Goal: Transaction & Acquisition: Obtain resource

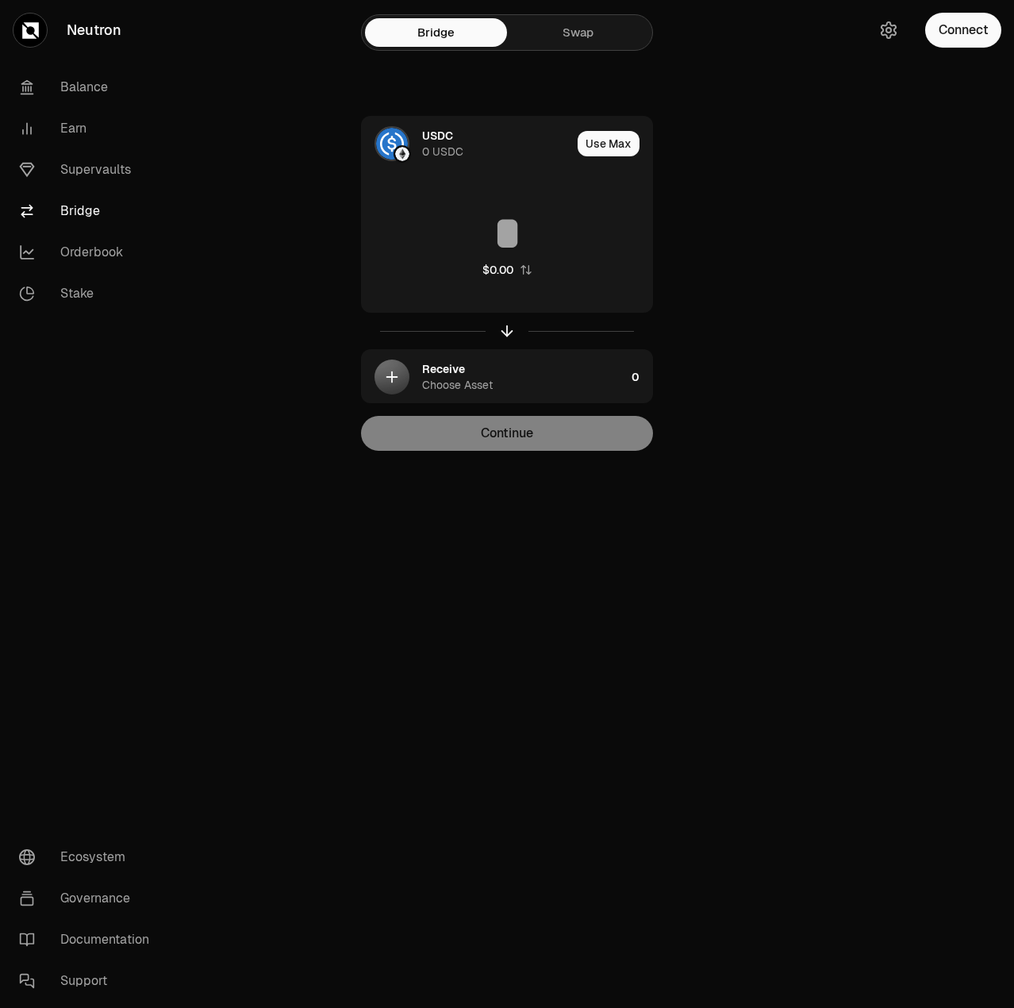
click at [576, 21] on link "Swap" at bounding box center [578, 32] width 142 height 29
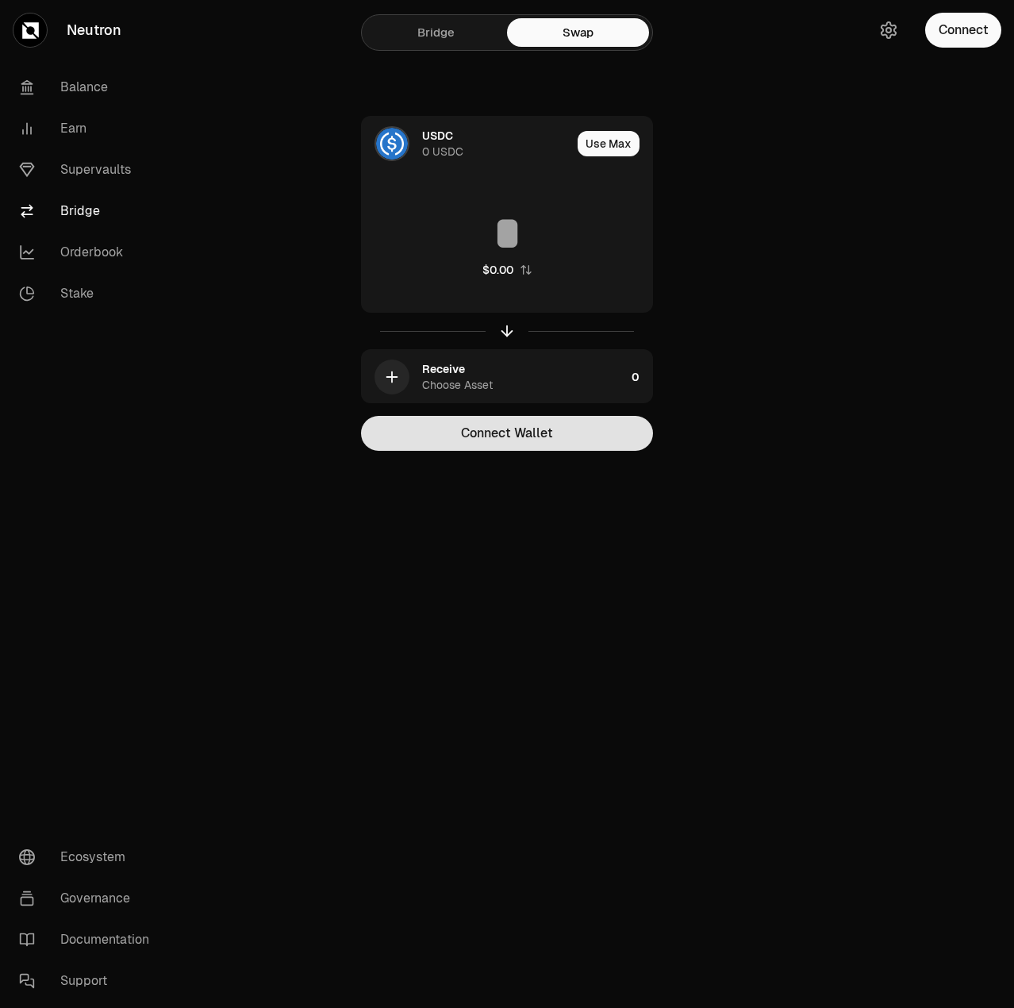
click at [519, 439] on button "Connect Wallet" at bounding box center [507, 433] width 292 height 35
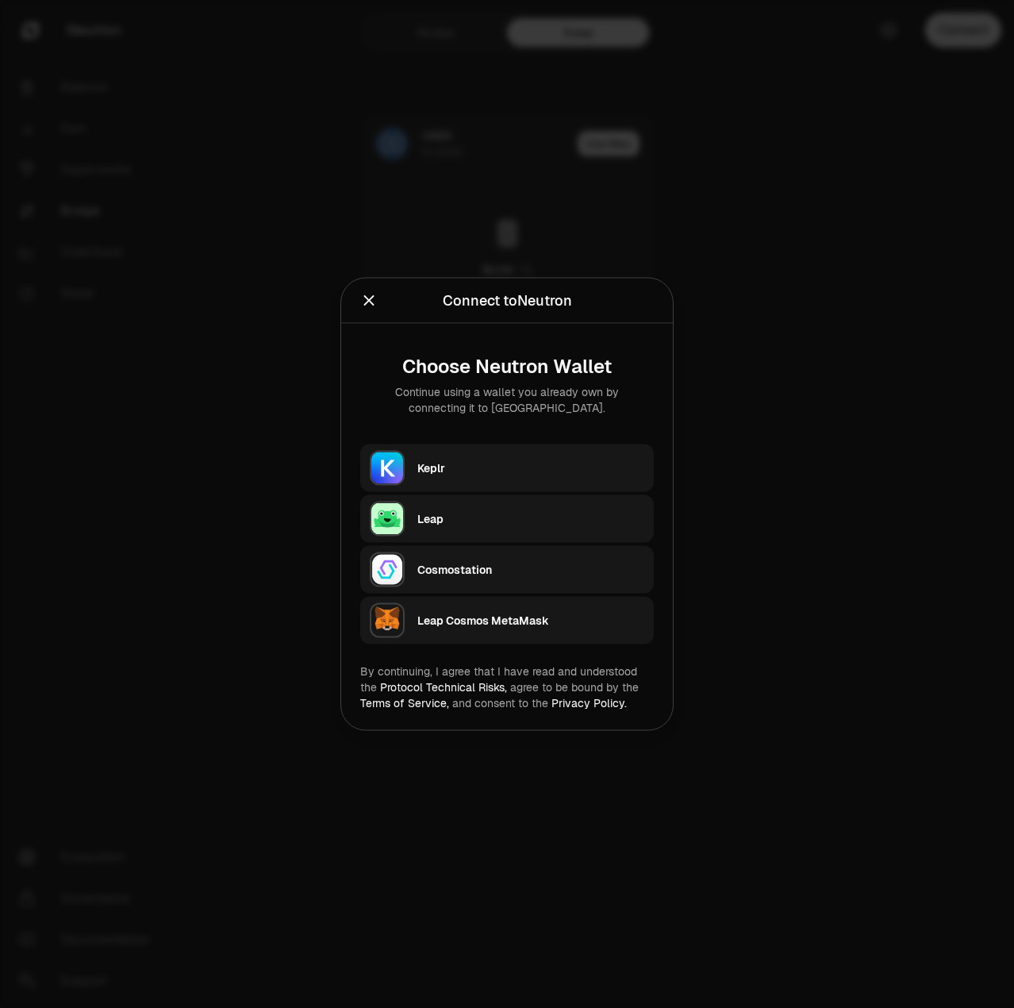
click at [443, 463] on div "Keplr" at bounding box center [530, 468] width 227 height 16
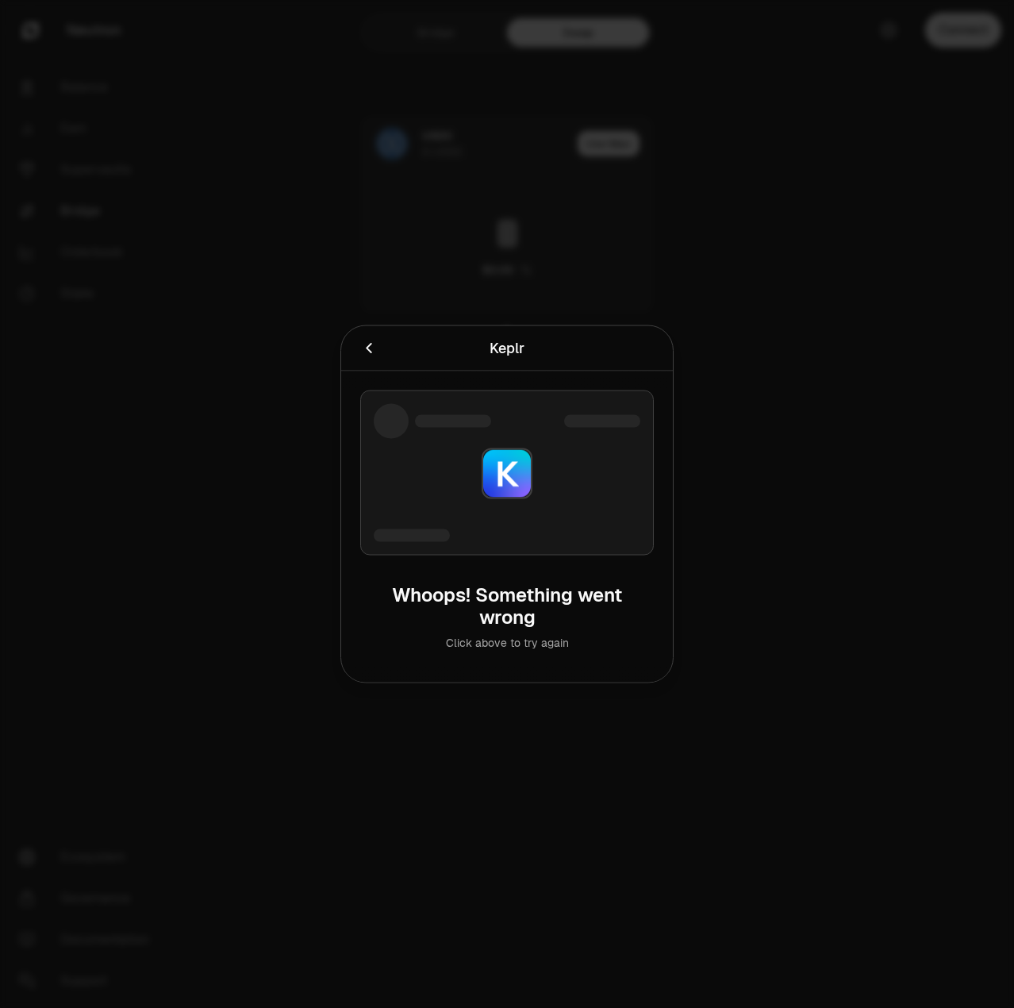
click at [373, 355] on icon "Cancel" at bounding box center [368, 348] width 17 height 17
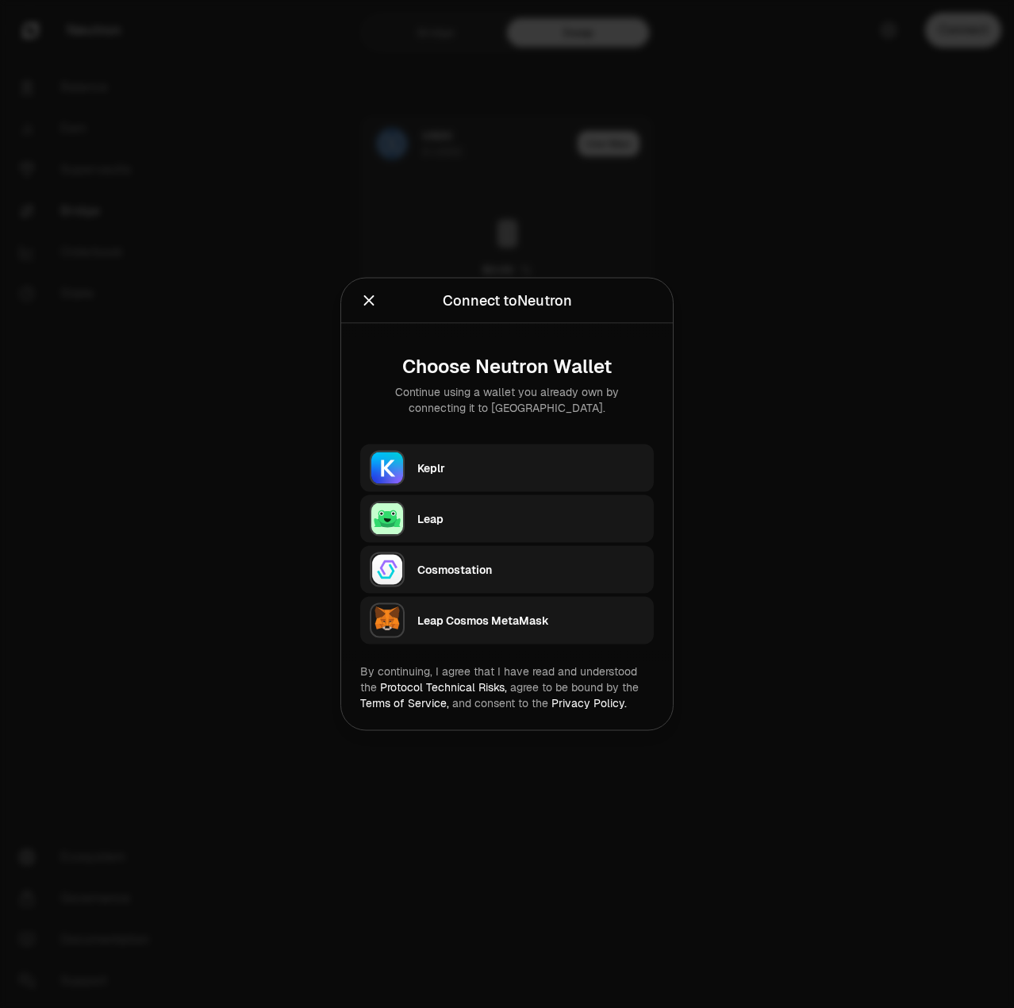
click at [454, 474] on div "Keplr" at bounding box center [530, 468] width 227 height 16
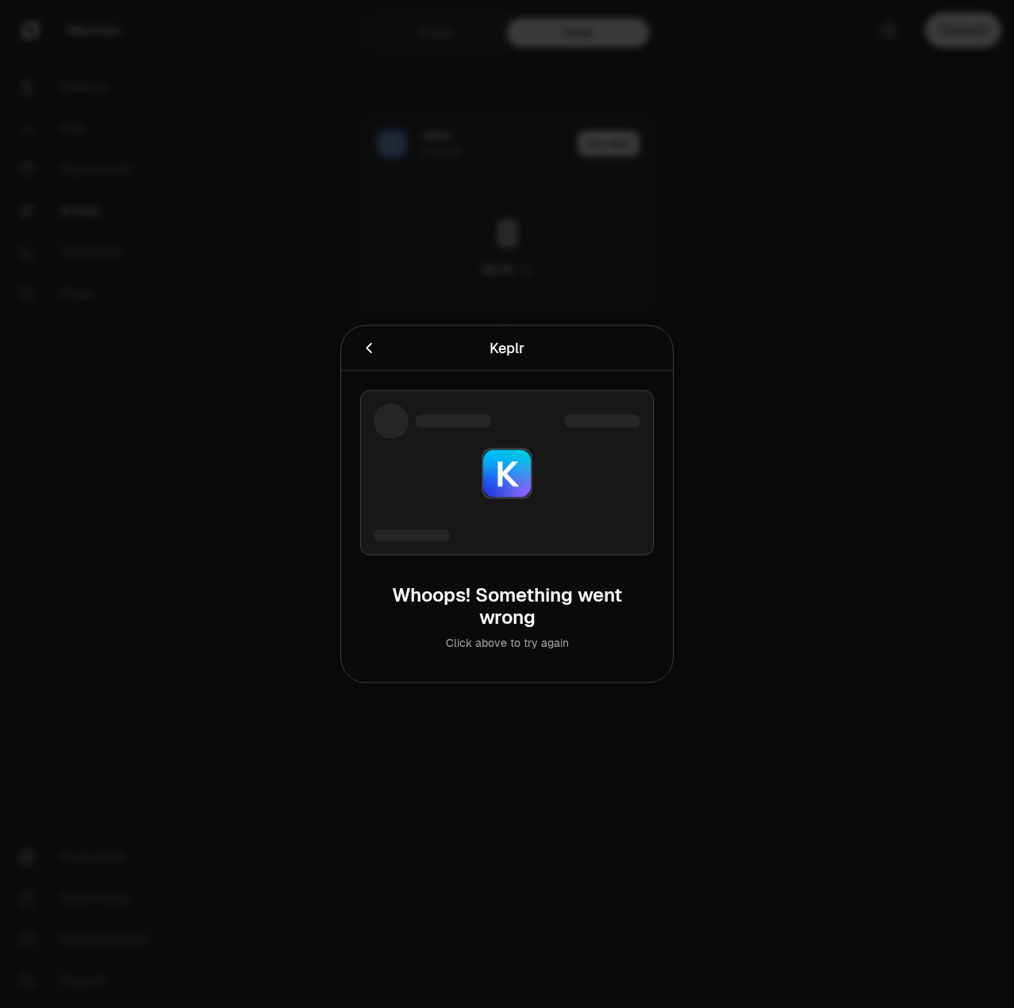
drag, startPoint x: 524, startPoint y: 647, endPoint x: 542, endPoint y: 642, distance: 18.1
click at [525, 647] on div "Click above to try again" at bounding box center [507, 643] width 268 height 16
click at [551, 642] on div "Click above to try again" at bounding box center [507, 643] width 268 height 16
click at [498, 605] on div "Whoops! Something went wrong" at bounding box center [507, 606] width 268 height 44
click at [367, 344] on icon "Cancel" at bounding box center [368, 348] width 17 height 17
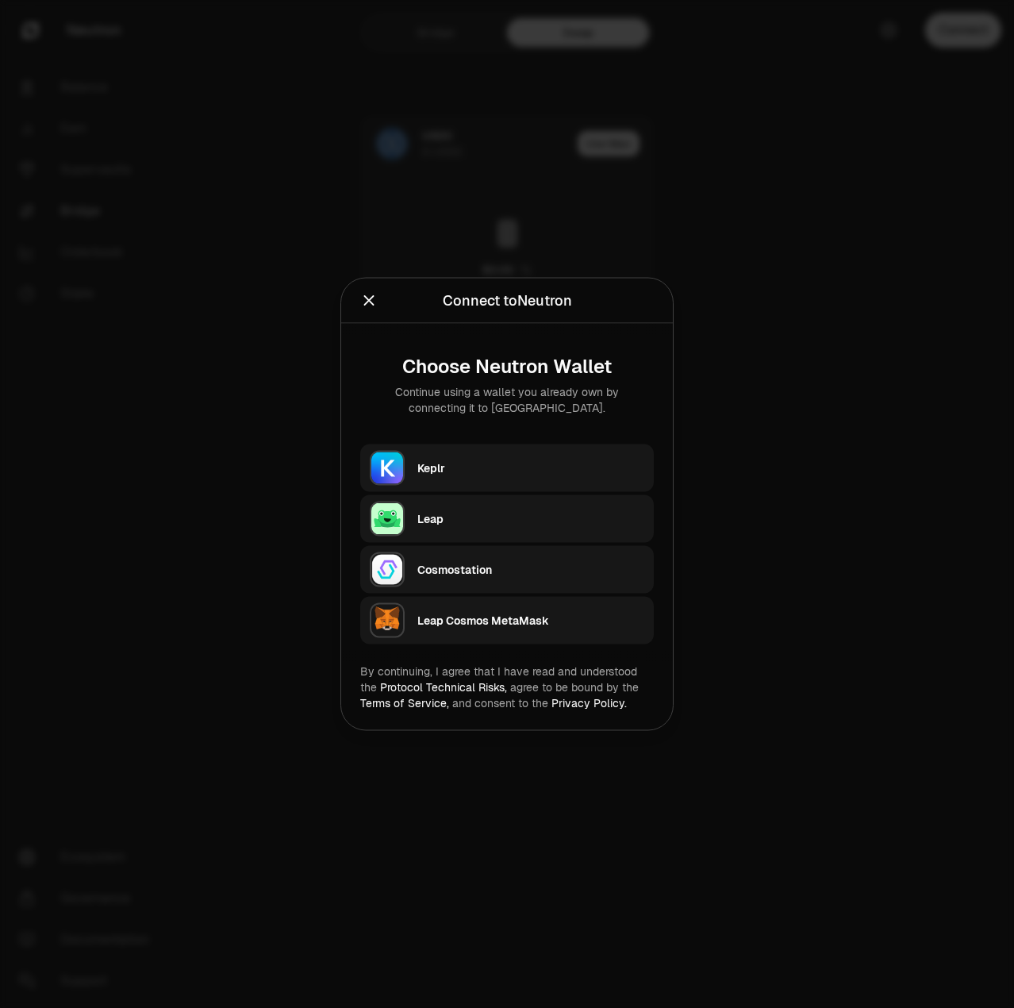
click at [370, 297] on icon "Close" at bounding box center [368, 300] width 17 height 17
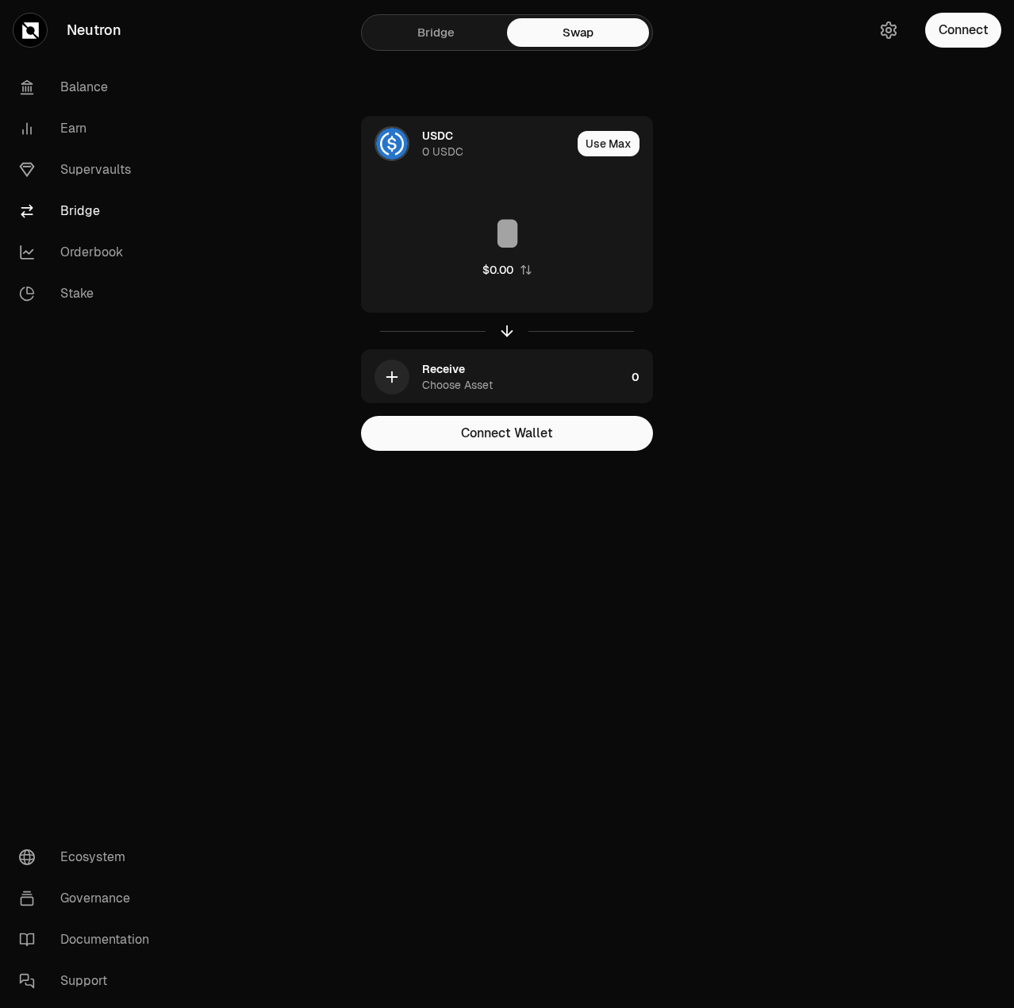
click at [446, 47] on div "Bridge Swap" at bounding box center [507, 32] width 292 height 36
click at [438, 40] on link "Bridge" at bounding box center [436, 32] width 142 height 29
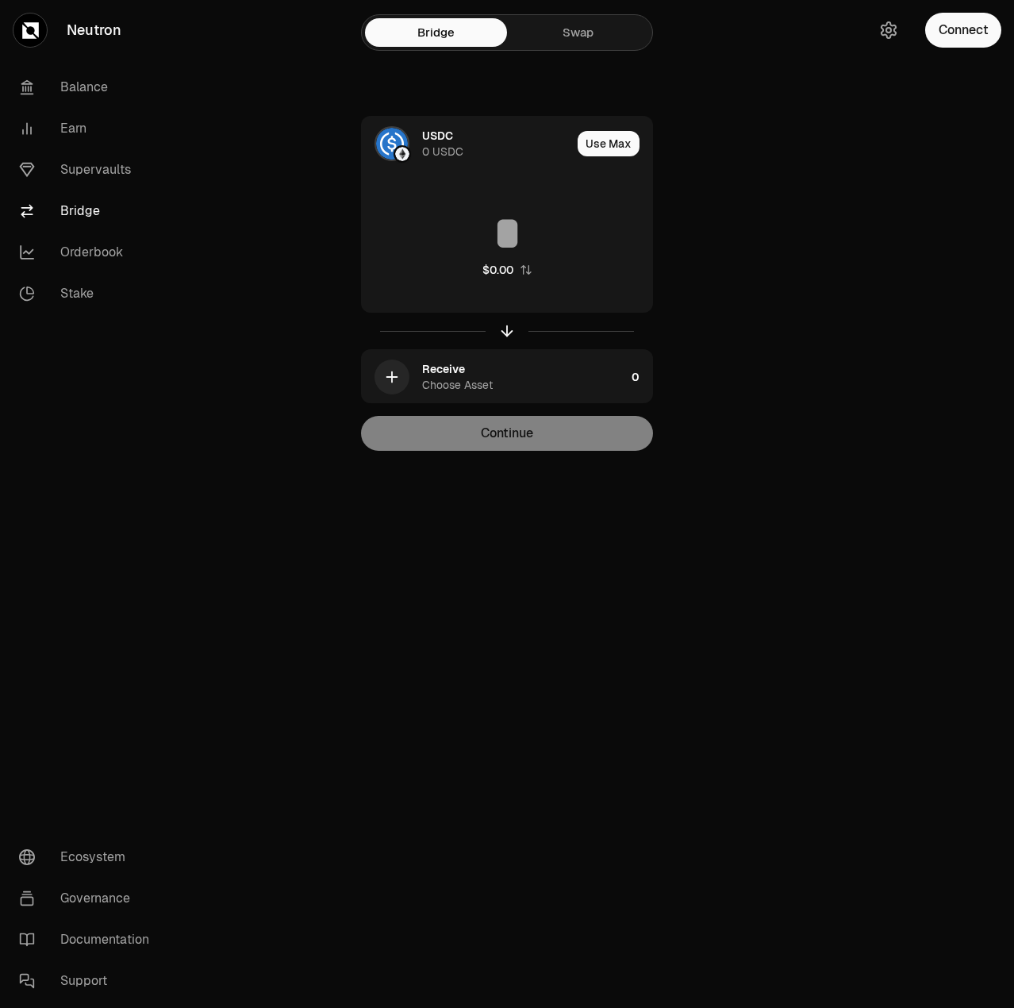
click at [532, 440] on div "Continue" at bounding box center [507, 433] width 292 height 35
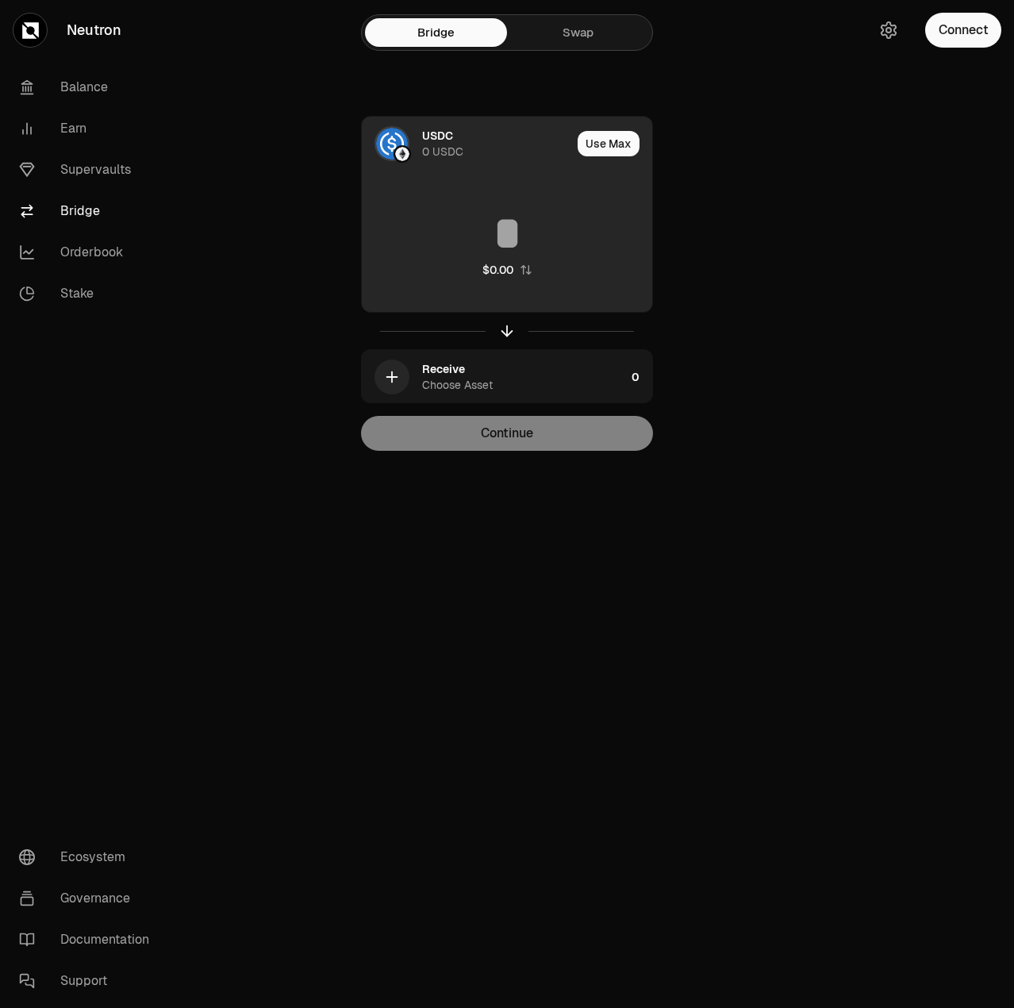
click at [539, 211] on input at bounding box center [507, 233] width 290 height 48
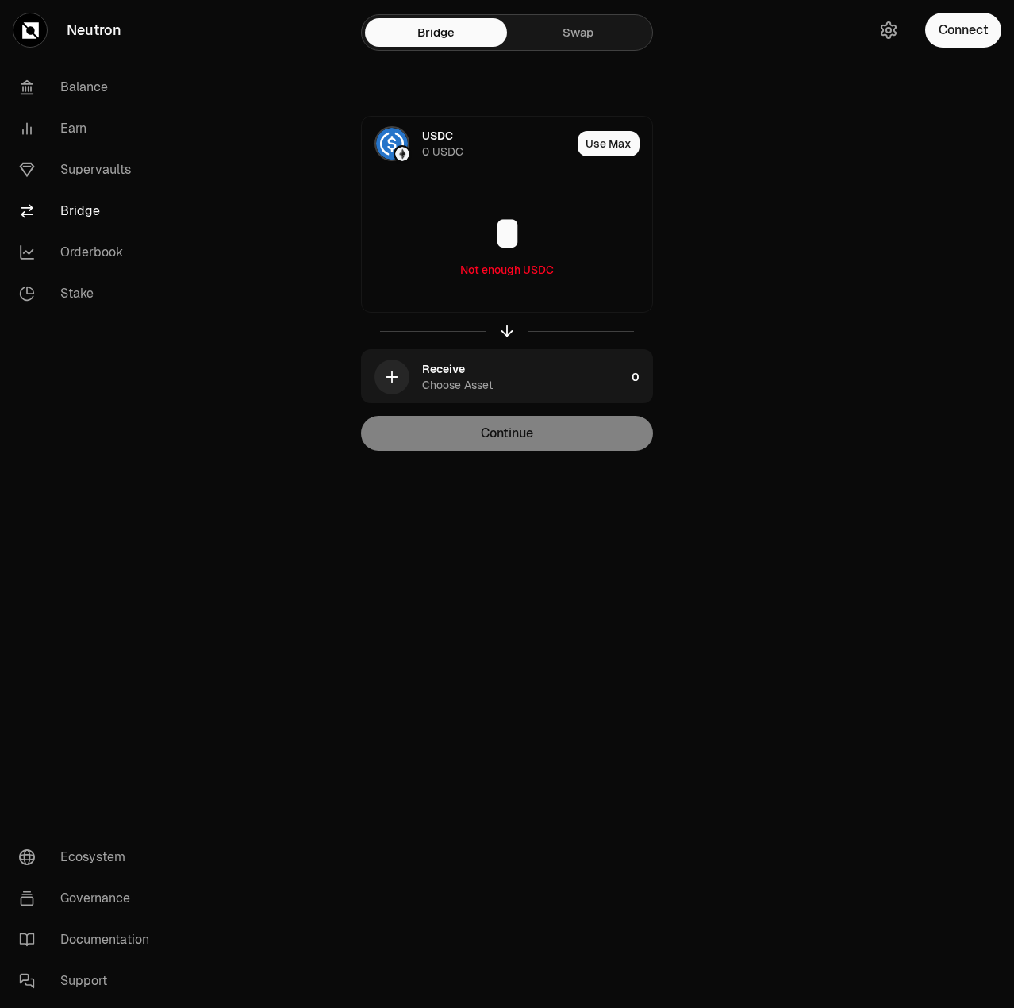
type input "*"
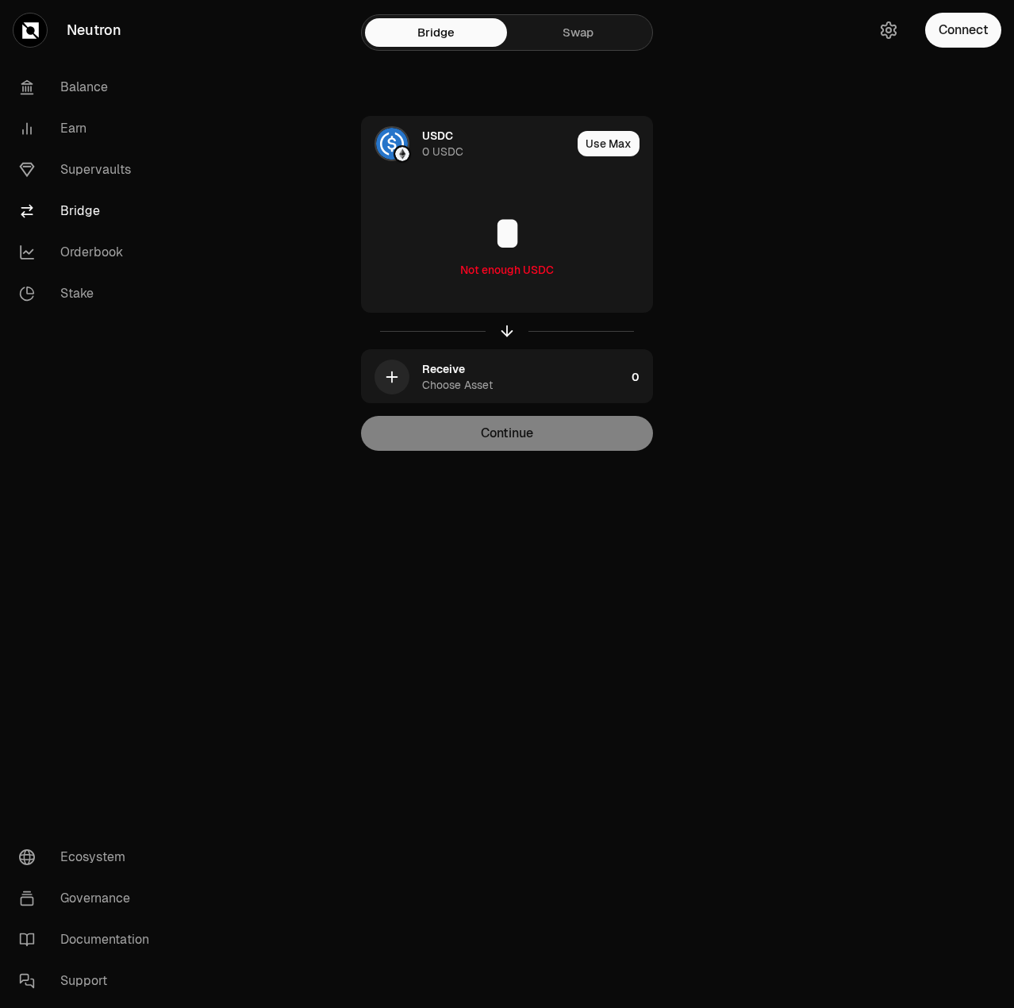
click at [874, 313] on div at bounding box center [925, 257] width 178 height 514
click at [527, 440] on div "Continue" at bounding box center [507, 433] width 292 height 35
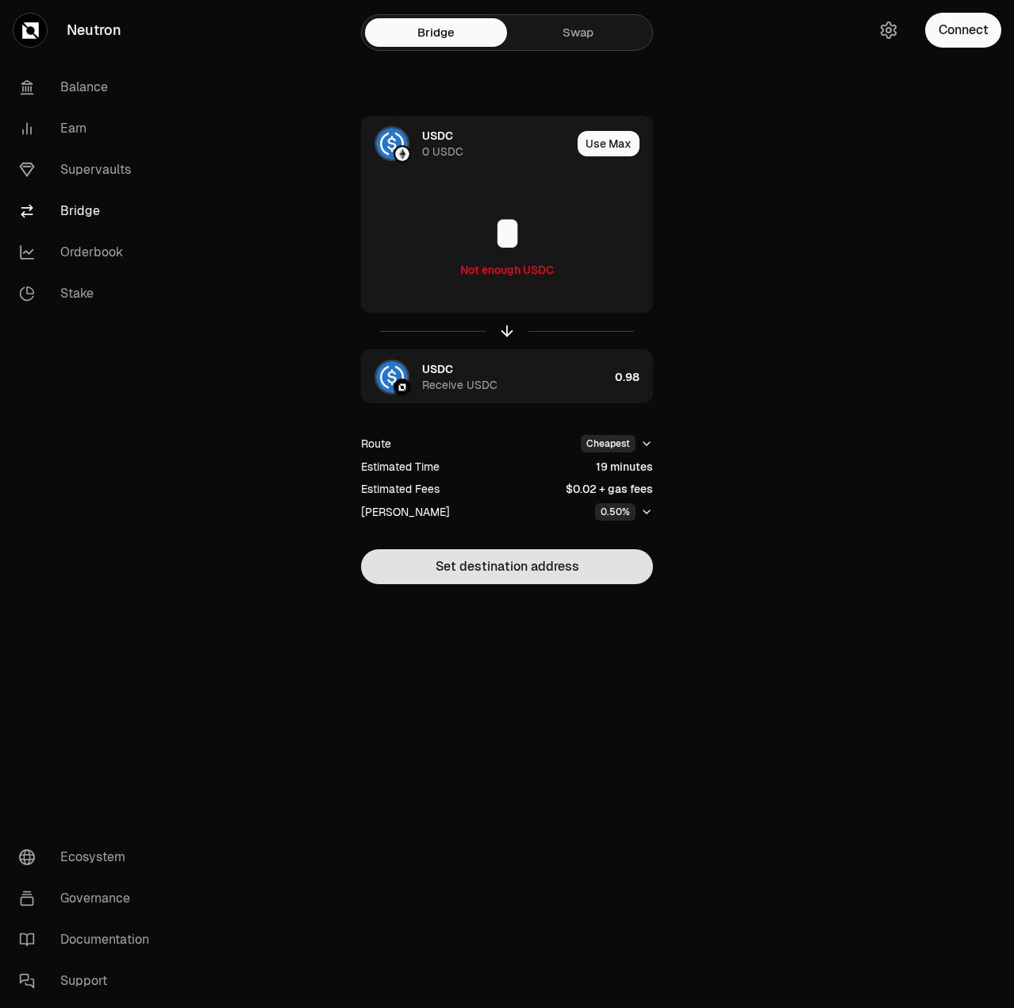
click at [506, 567] on button "Set destination address" at bounding box center [507, 566] width 292 height 35
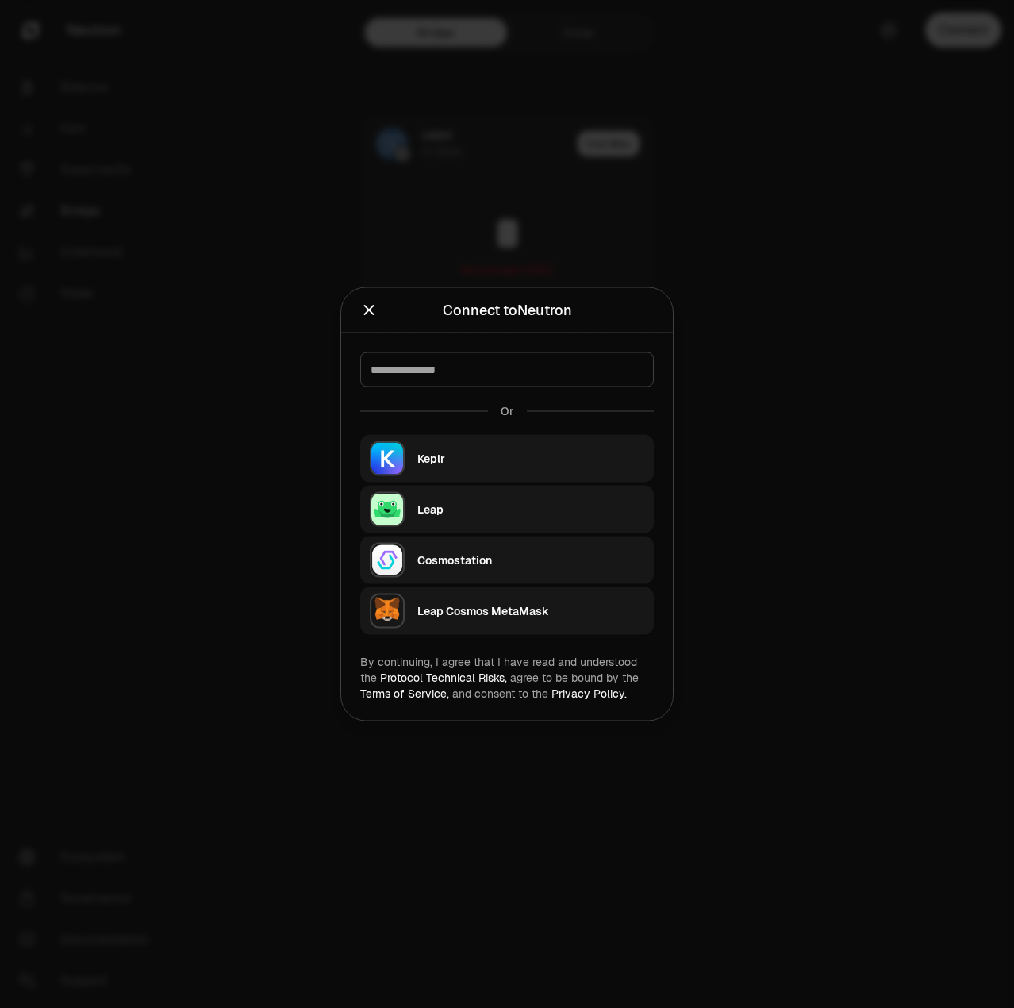
click at [444, 474] on div "Keplr" at bounding box center [535, 458] width 236 height 36
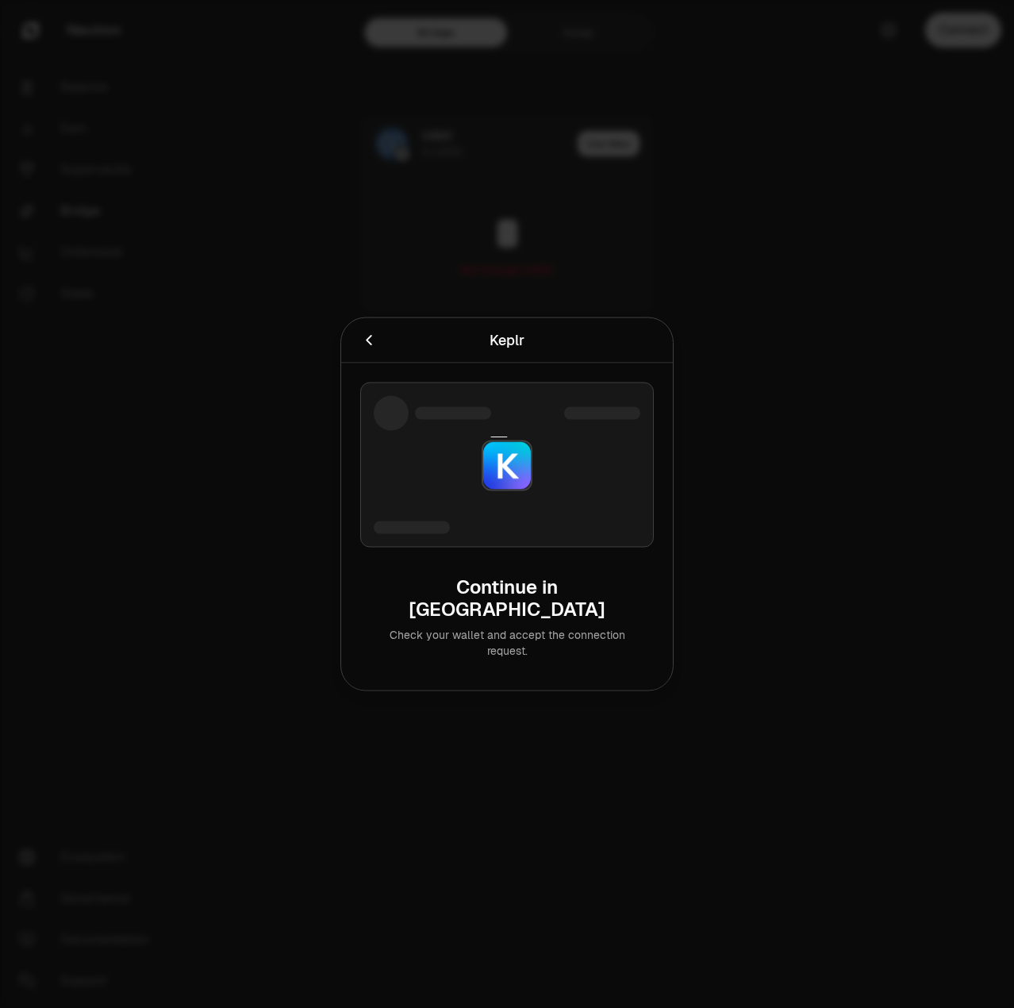
click at [378, 351] on div at bounding box center [421, 340] width 123 height 22
click at [371, 349] on icon "Cancel" at bounding box center [368, 340] width 17 height 17
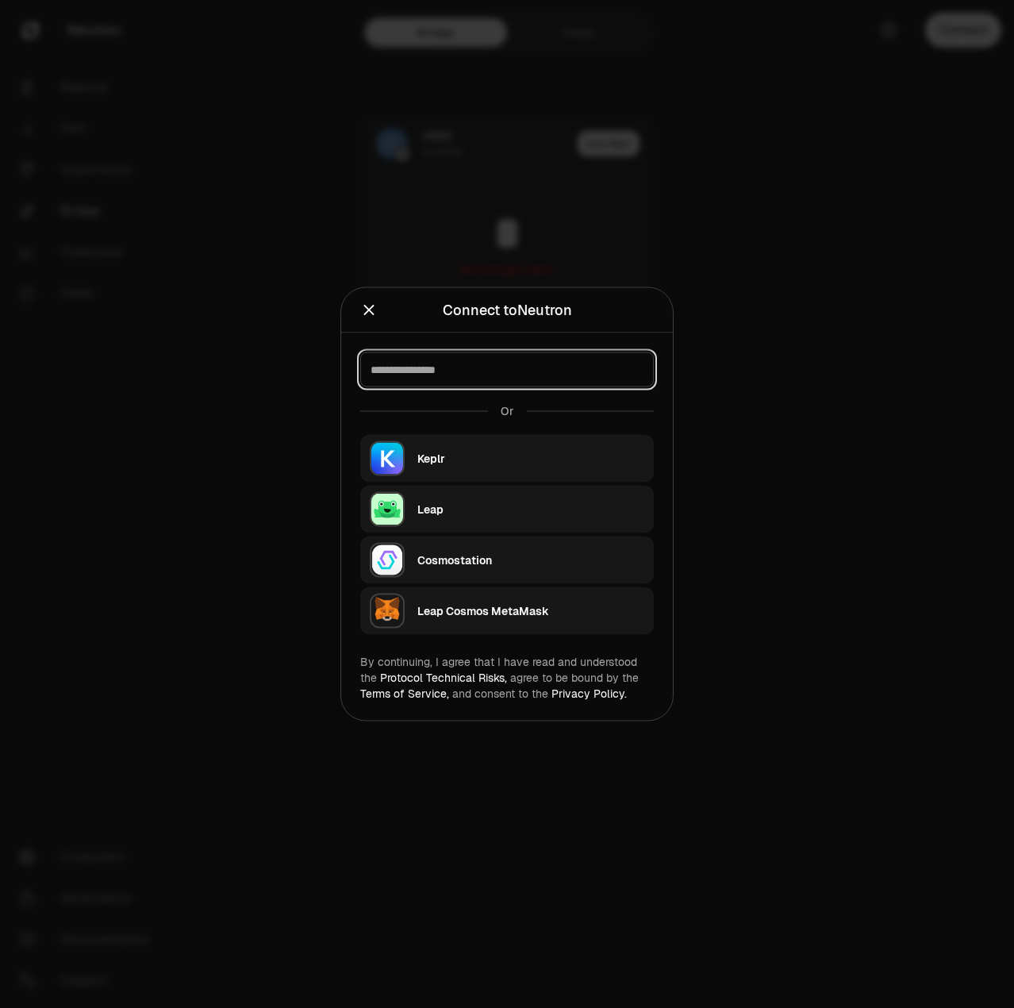
click at [443, 373] on input at bounding box center [506, 370] width 273 height 16
click at [363, 308] on icon "Close" at bounding box center [368, 309] width 17 height 17
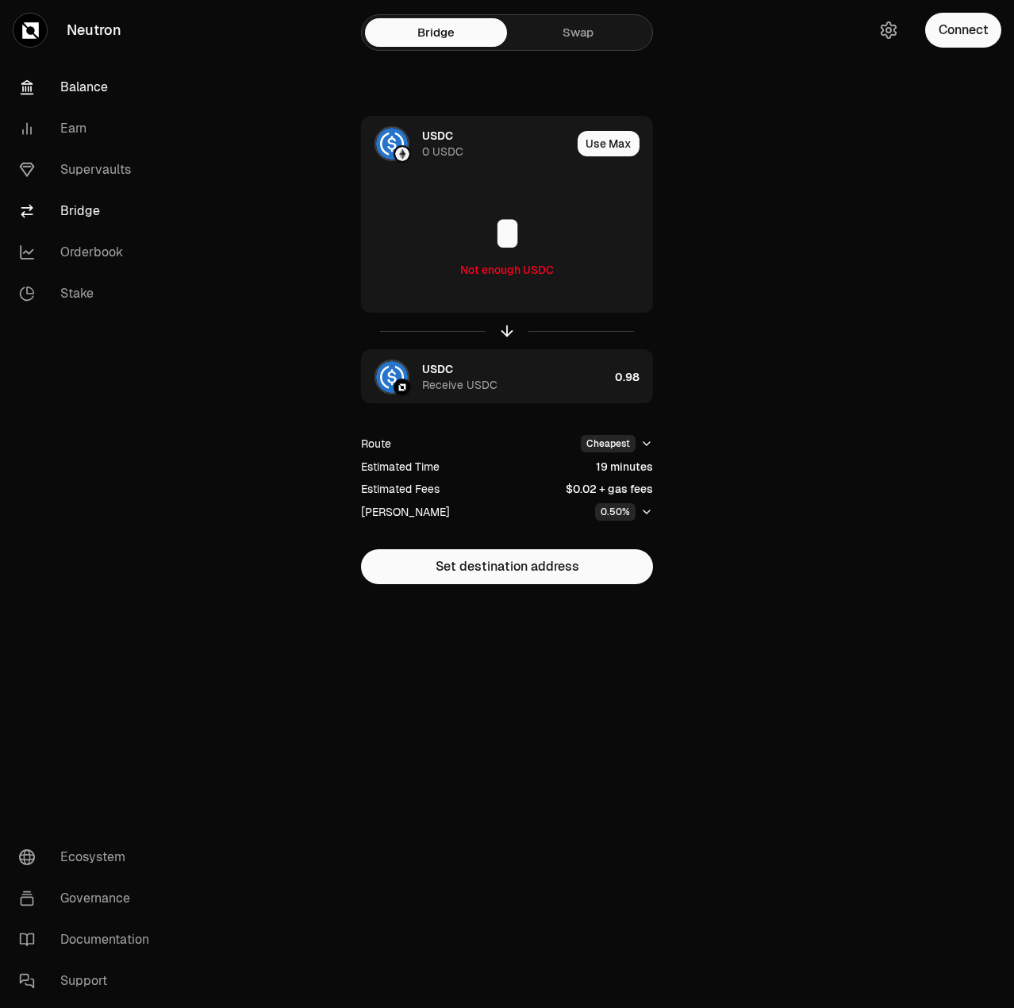
click at [79, 79] on link "Balance" at bounding box center [88, 87] width 165 height 41
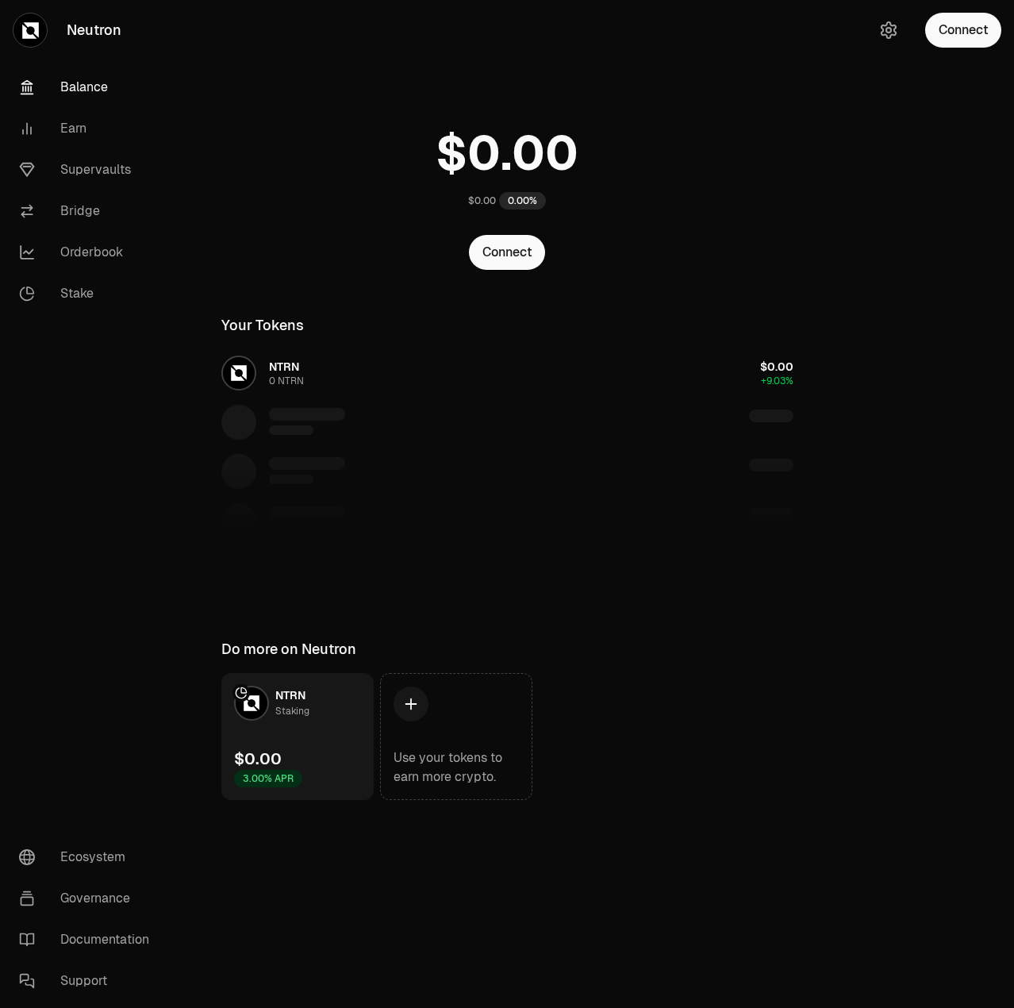
click at [282, 370] on div "NTRN 0 NTRN $0.00 +9.03%" at bounding box center [507, 471] width 610 height 244
click at [532, 256] on button "Connect" at bounding box center [507, 252] width 76 height 35
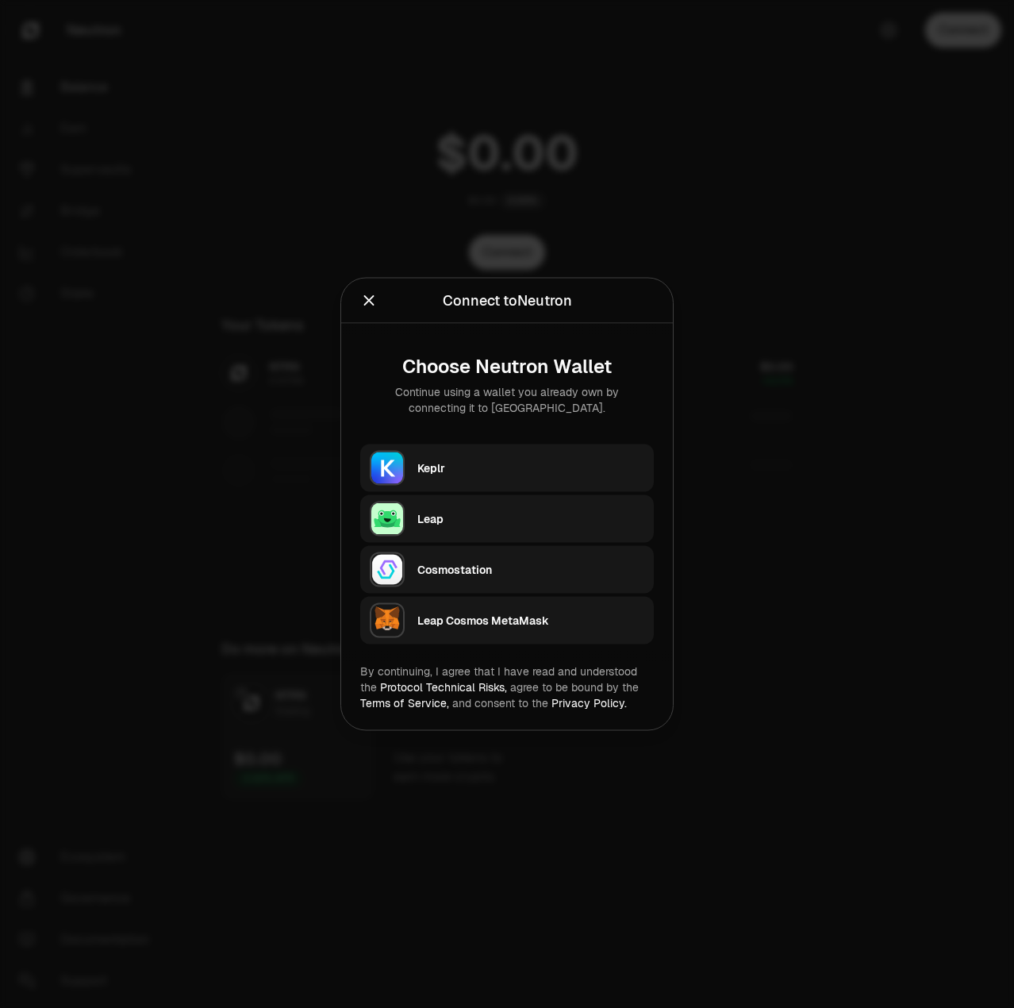
click at [473, 470] on div "Keplr" at bounding box center [530, 468] width 227 height 16
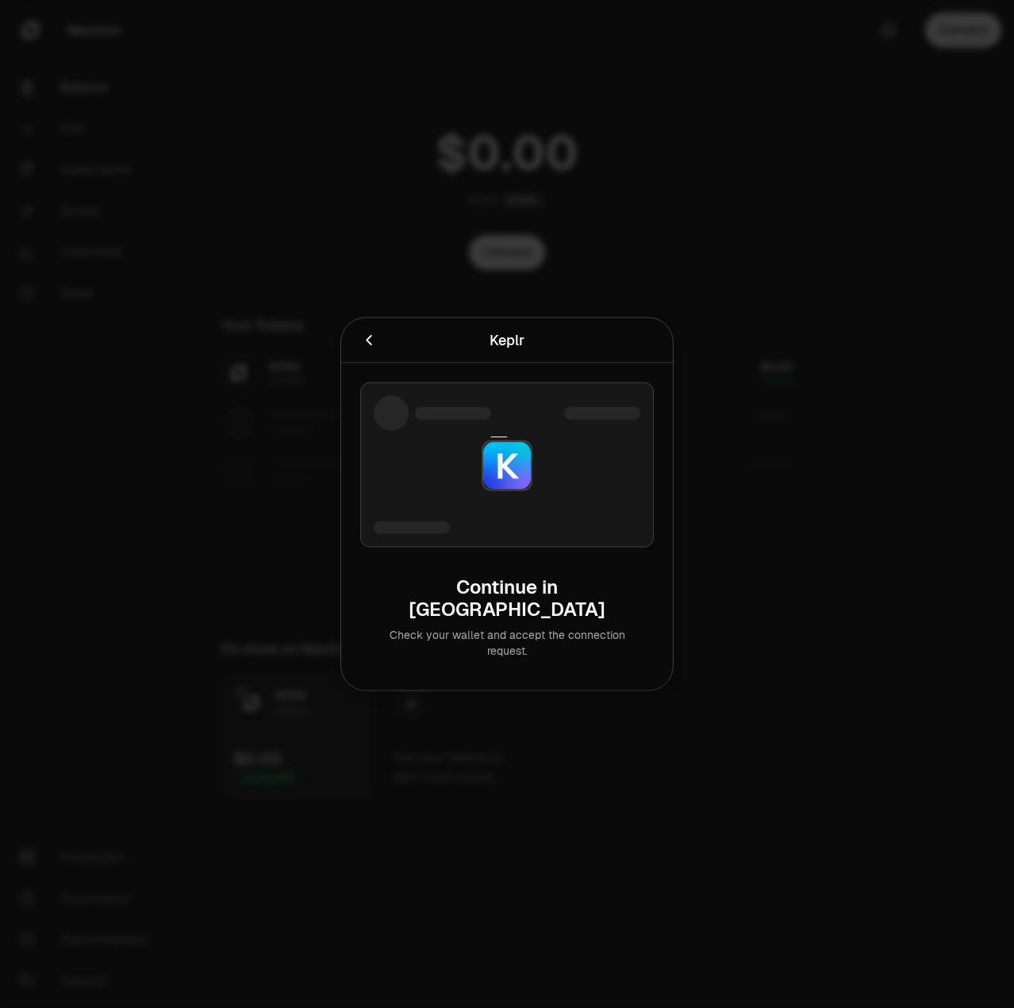
click at [371, 349] on icon "Cancel" at bounding box center [368, 340] width 17 height 17
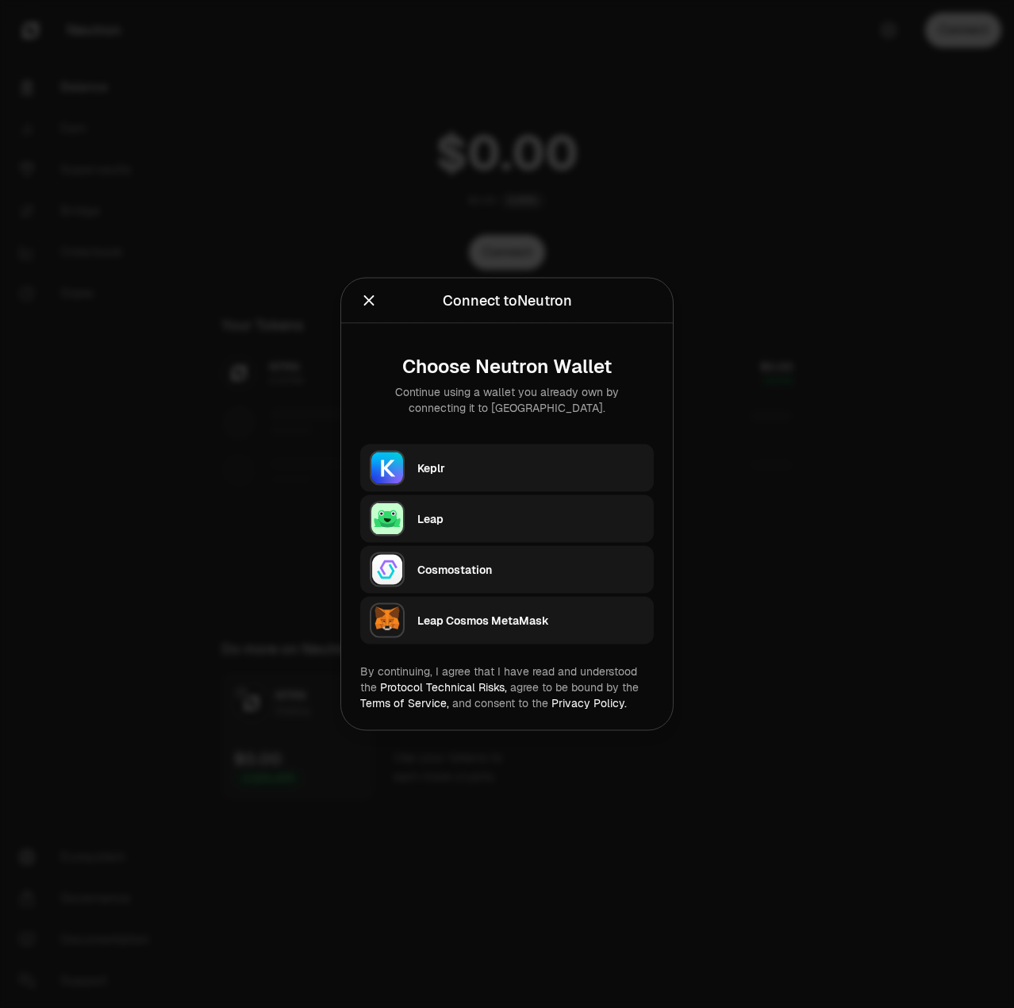
click at [371, 303] on icon "Close" at bounding box center [369, 300] width 10 height 10
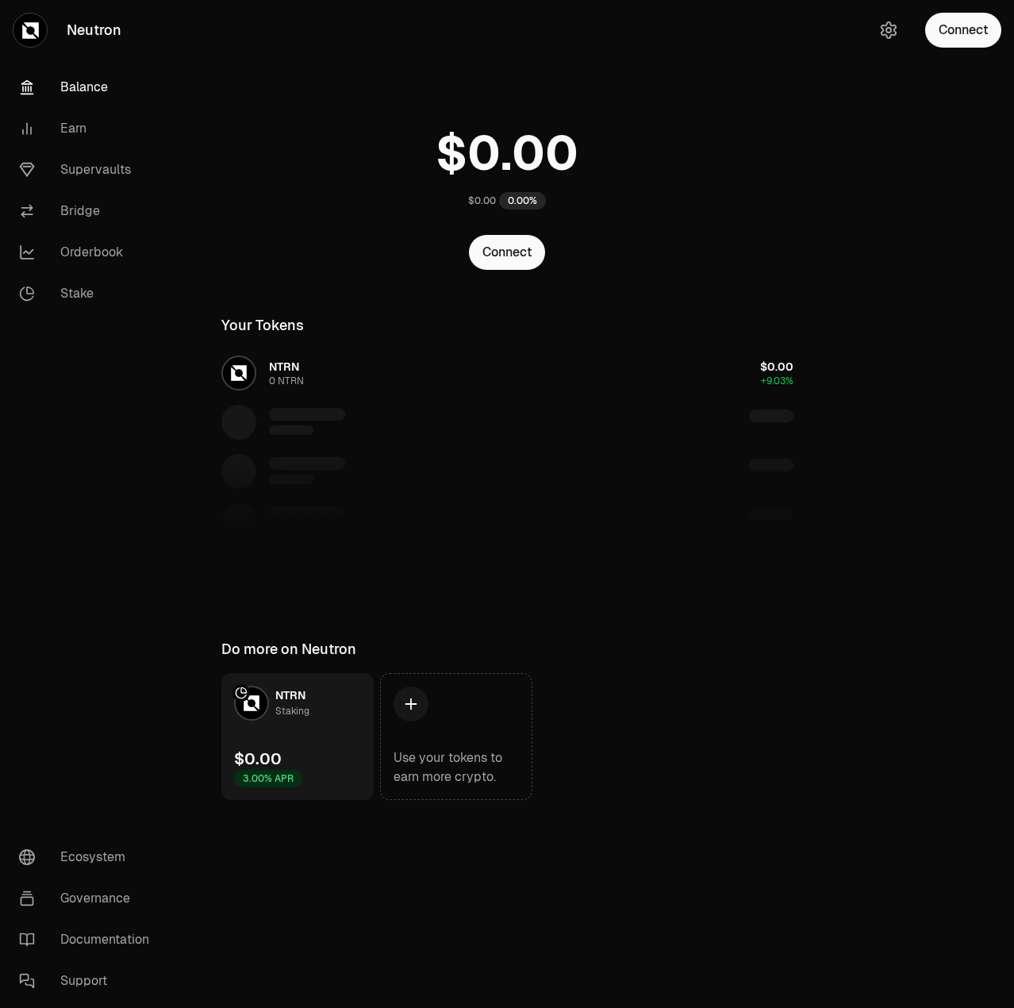
click at [306, 740] on link "NTRN Staking $0.00 3.00% APR" at bounding box center [297, 736] width 152 height 127
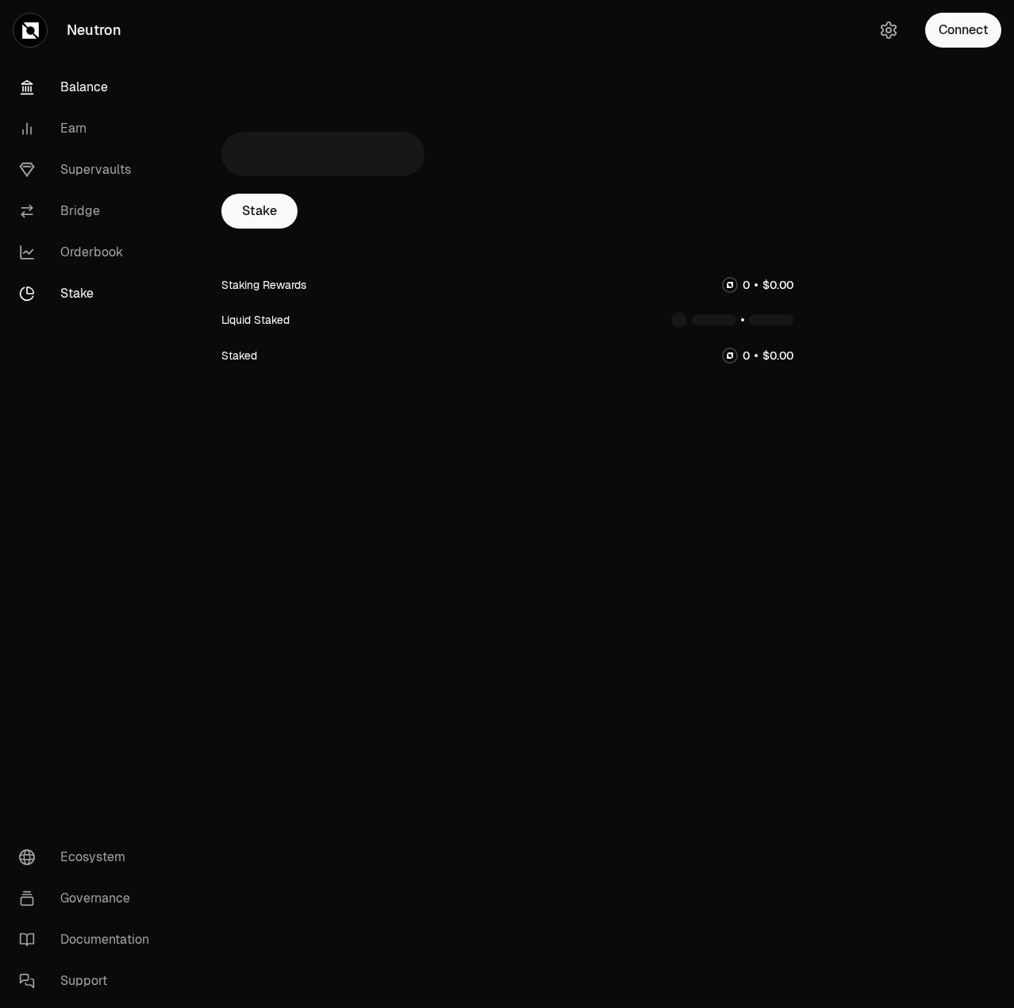
click at [67, 80] on link "Balance" at bounding box center [88, 87] width 165 height 41
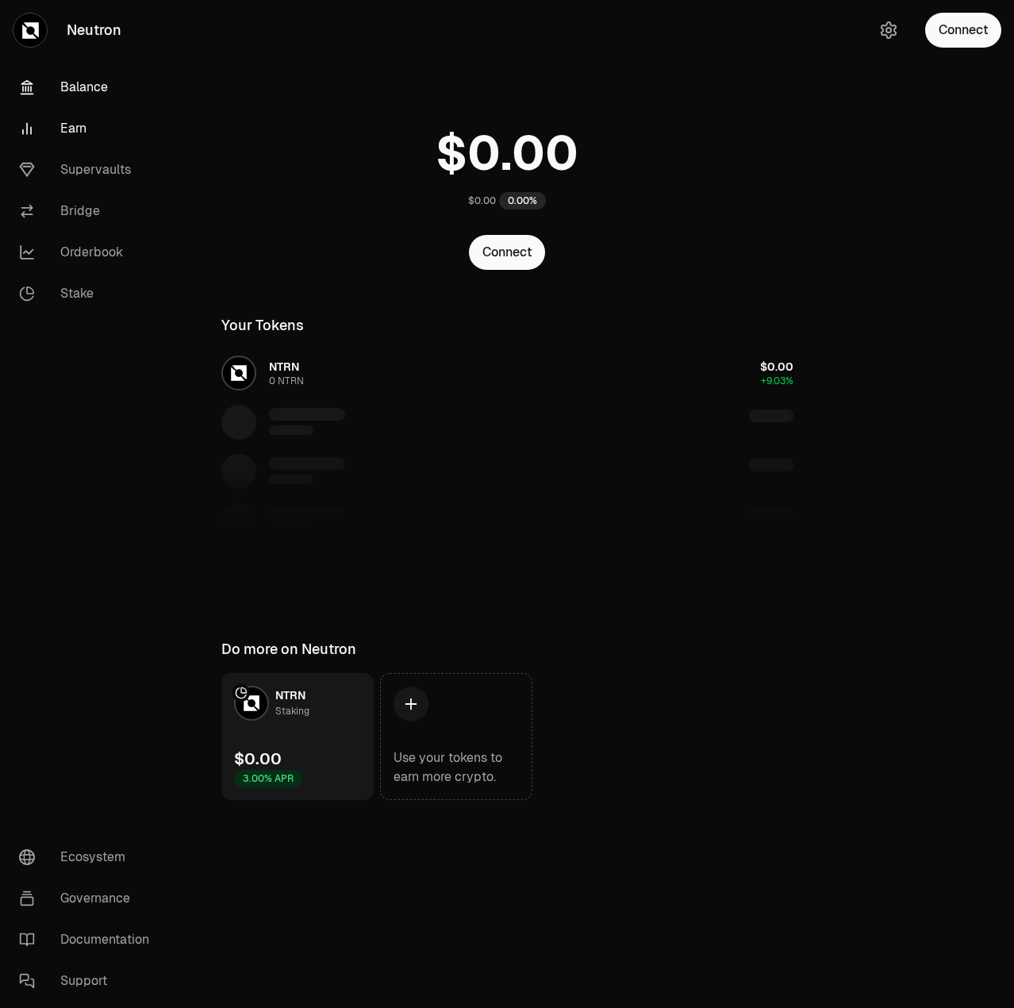
click at [68, 121] on link "Earn" at bounding box center [88, 128] width 165 height 41
click at [83, 129] on link "Earn" at bounding box center [88, 128] width 165 height 41
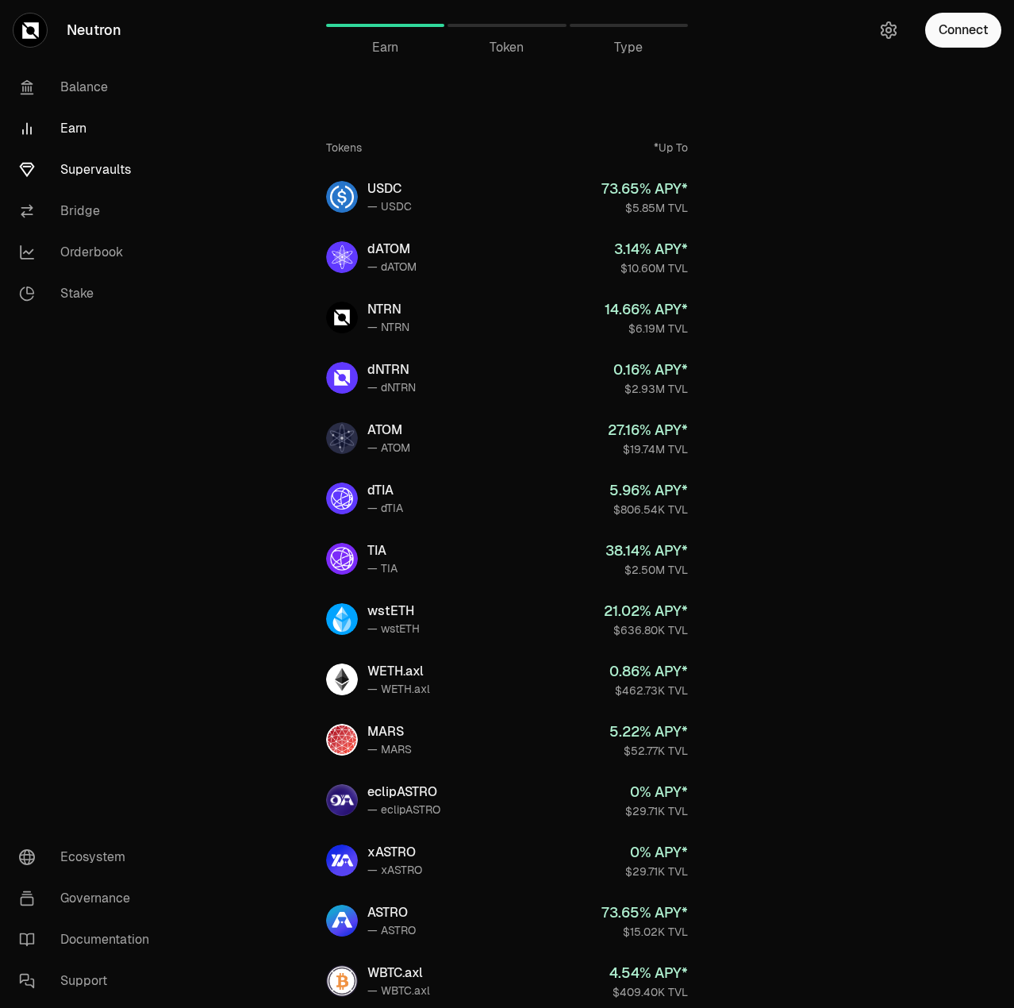
click at [100, 176] on link "Supervaults" at bounding box center [88, 169] width 165 height 41
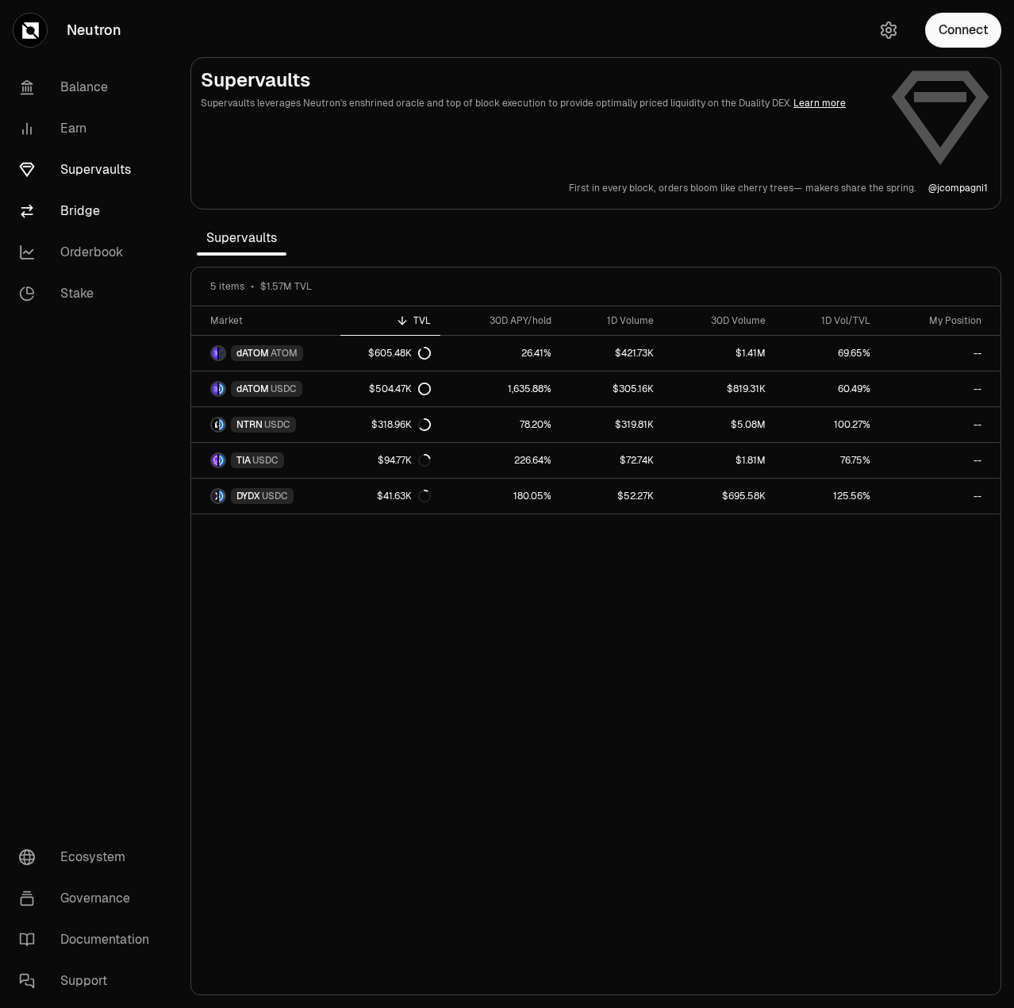
click at [78, 213] on link "Bridge" at bounding box center [88, 210] width 165 height 41
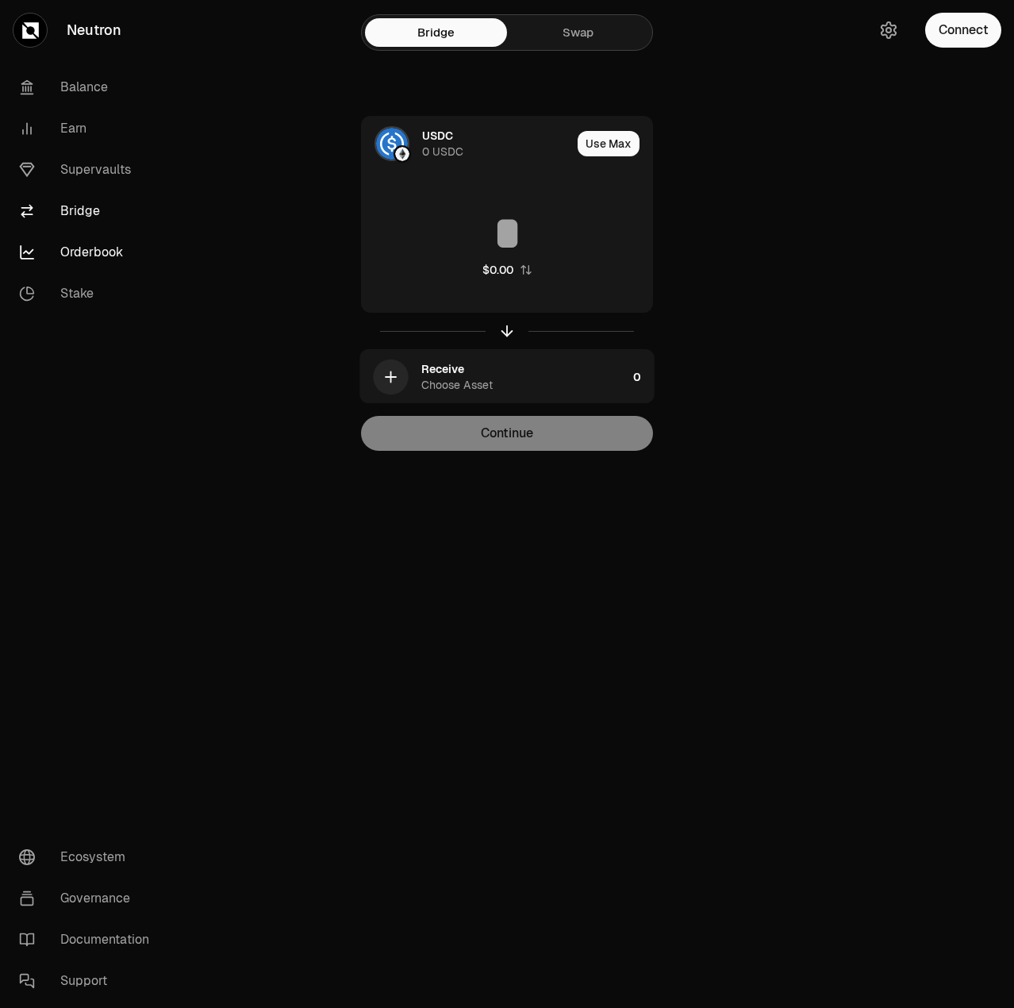
click at [90, 258] on link "Orderbook" at bounding box center [88, 252] width 165 height 41
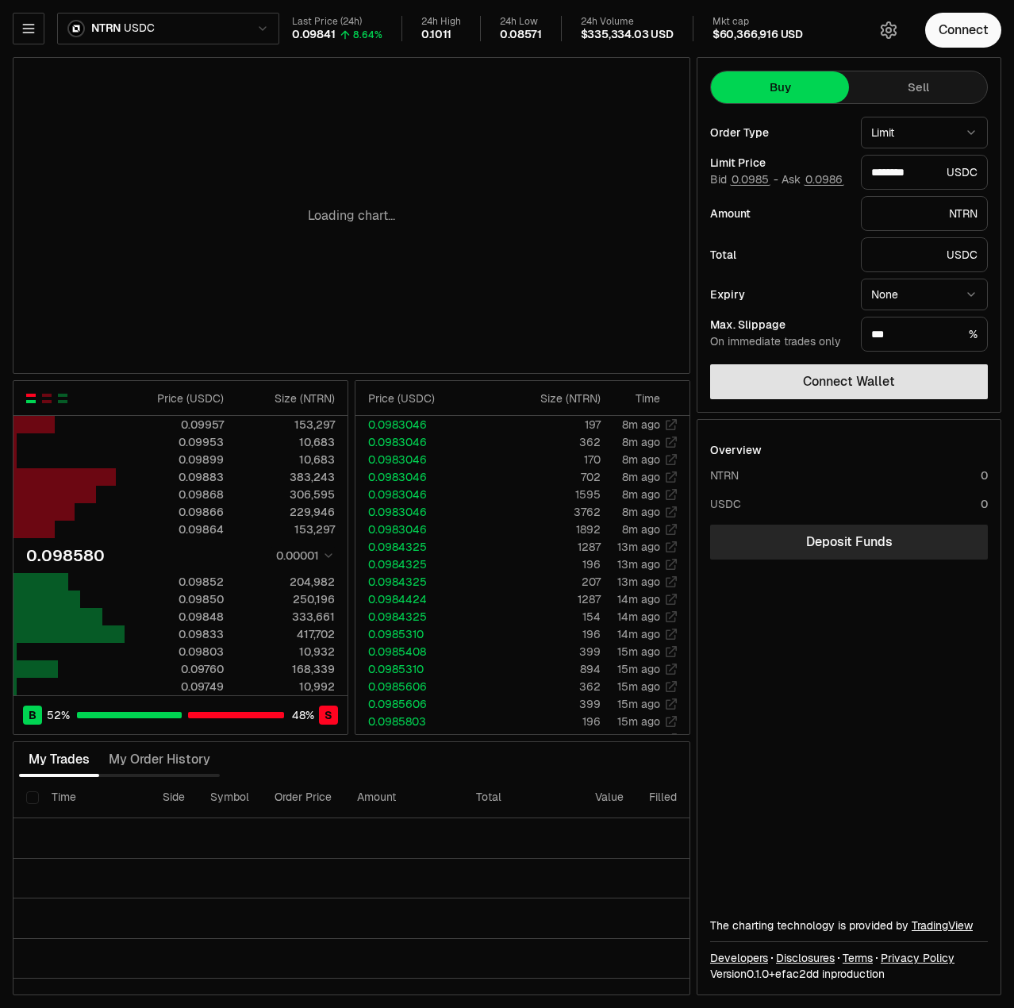
click at [899, 390] on button "Connect Wallet" at bounding box center [849, 381] width 278 height 35
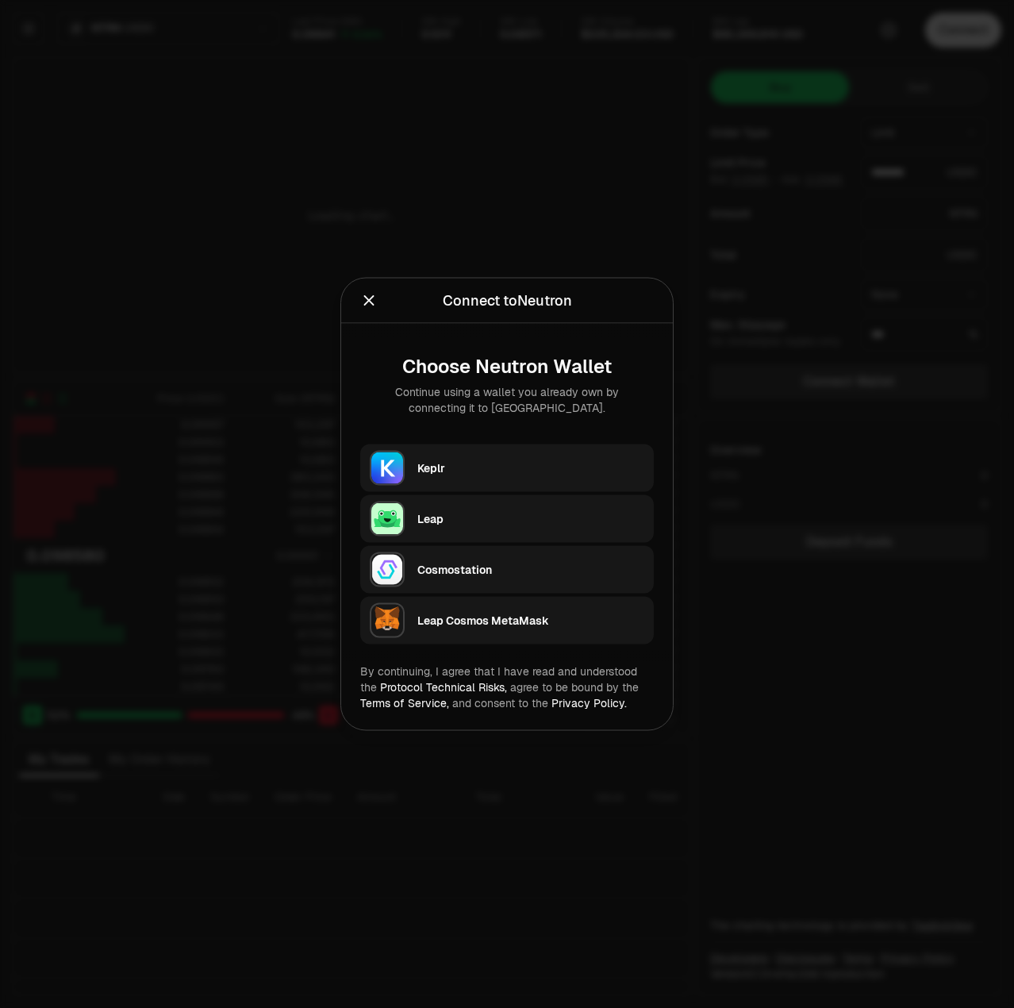
click at [473, 474] on div "Keplr" at bounding box center [530, 468] width 227 height 16
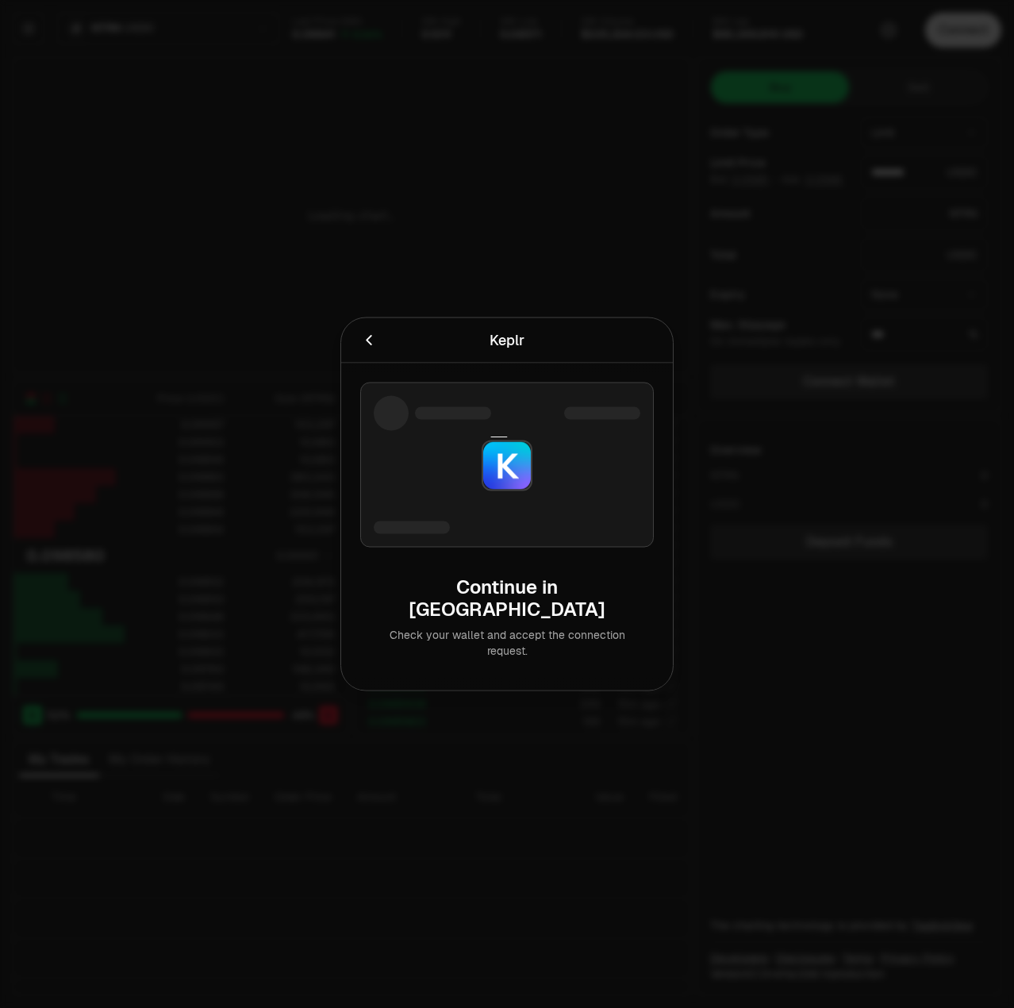
click at [355, 359] on div "Keplr Connecting to Keplr ." at bounding box center [507, 340] width 332 height 45
click at [367, 349] on icon "Cancel" at bounding box center [368, 340] width 17 height 17
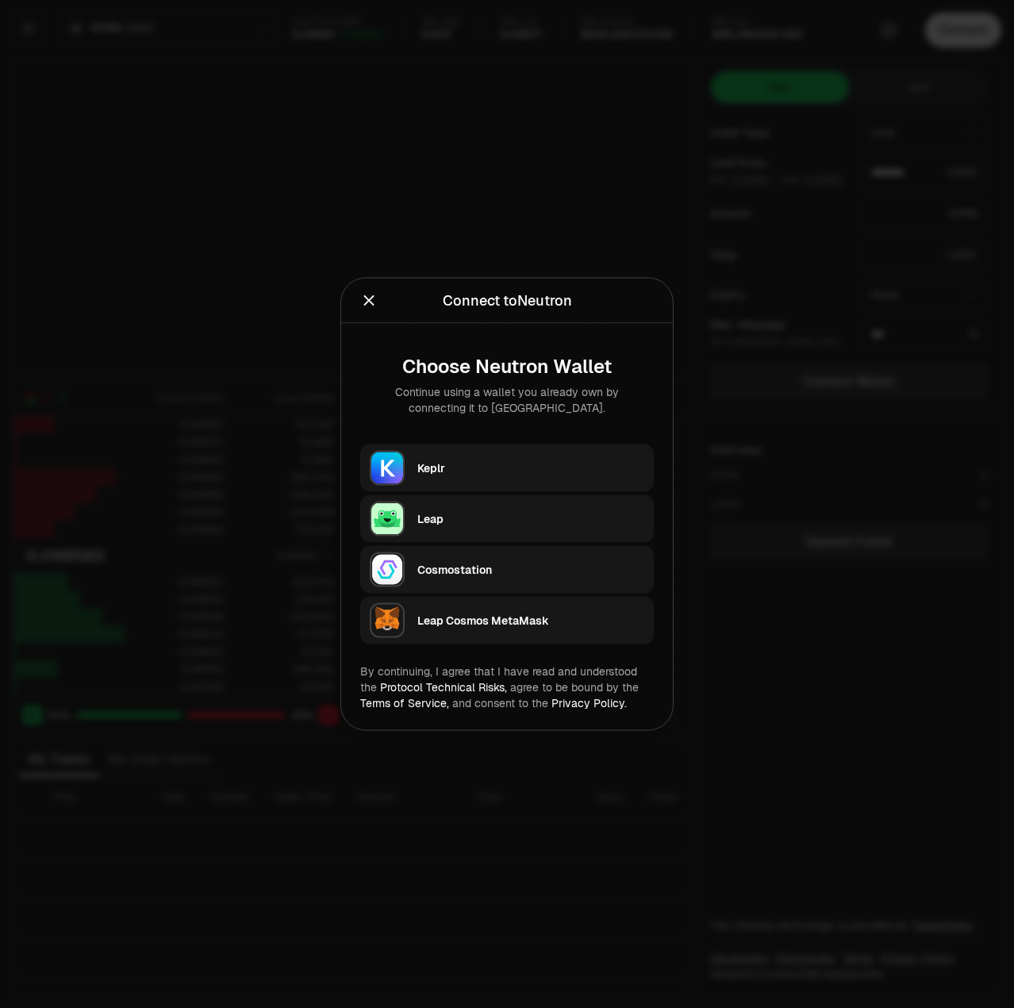
click at [477, 614] on div "Leap Cosmos MetaMask" at bounding box center [530, 620] width 227 height 16
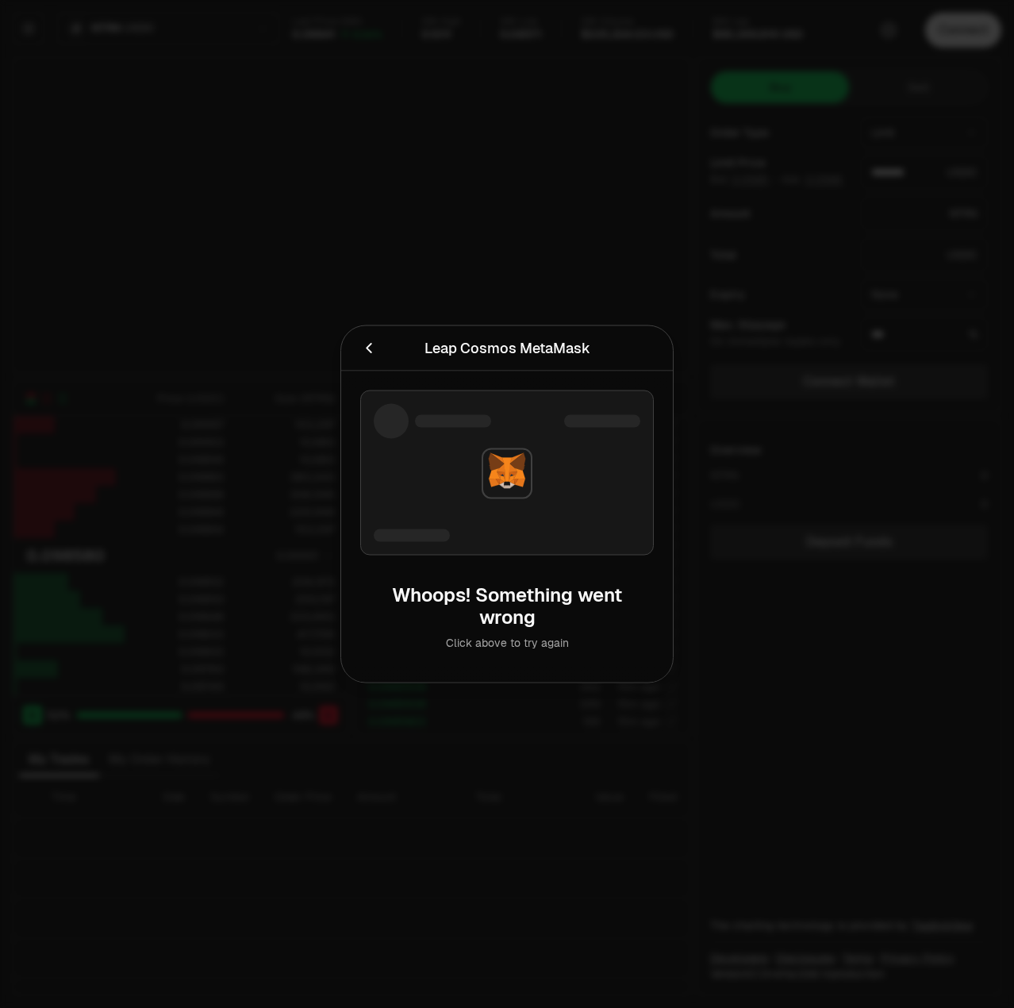
click at [500, 640] on div "Click above to try again" at bounding box center [507, 643] width 268 height 16
click at [527, 645] on div "Click above to try again" at bounding box center [507, 643] width 268 height 16
click at [370, 351] on icon "Cancel" at bounding box center [369, 348] width 6 height 10
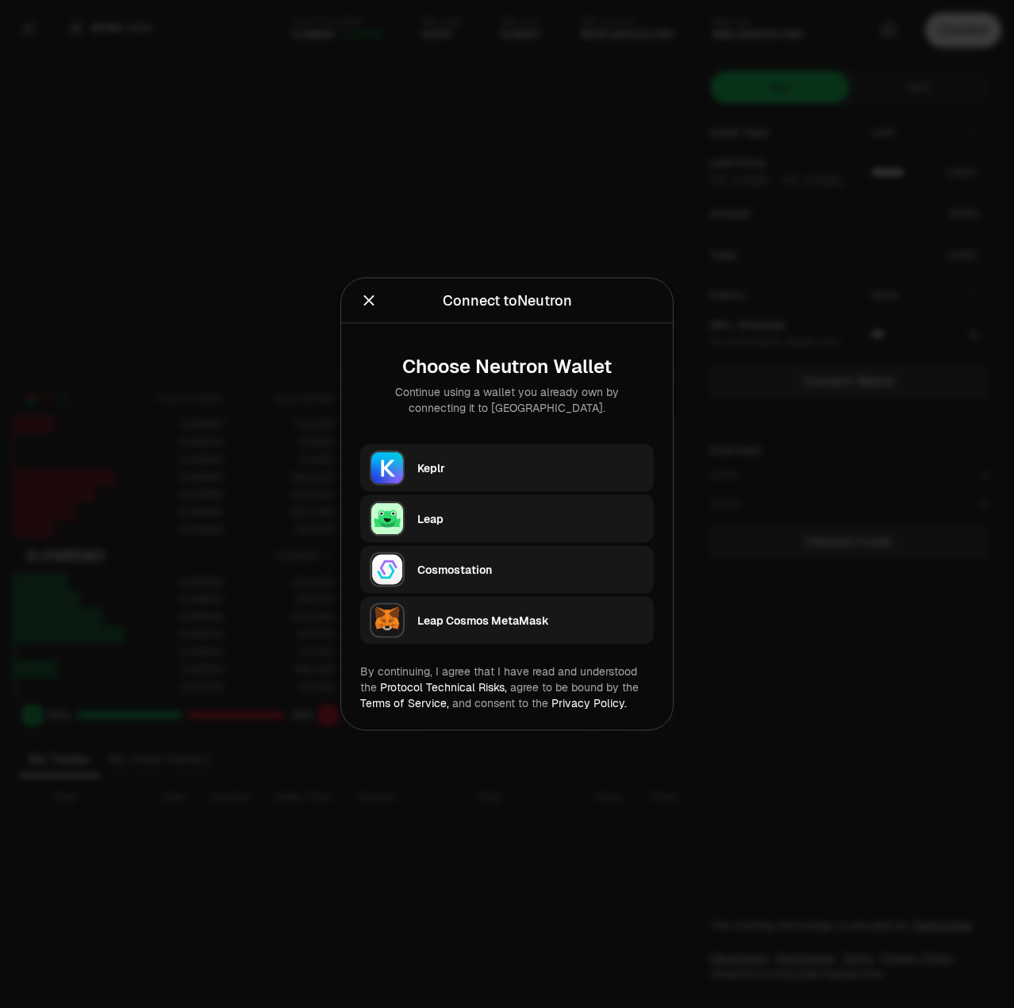
click at [376, 302] on icon "Close" at bounding box center [368, 300] width 17 height 17
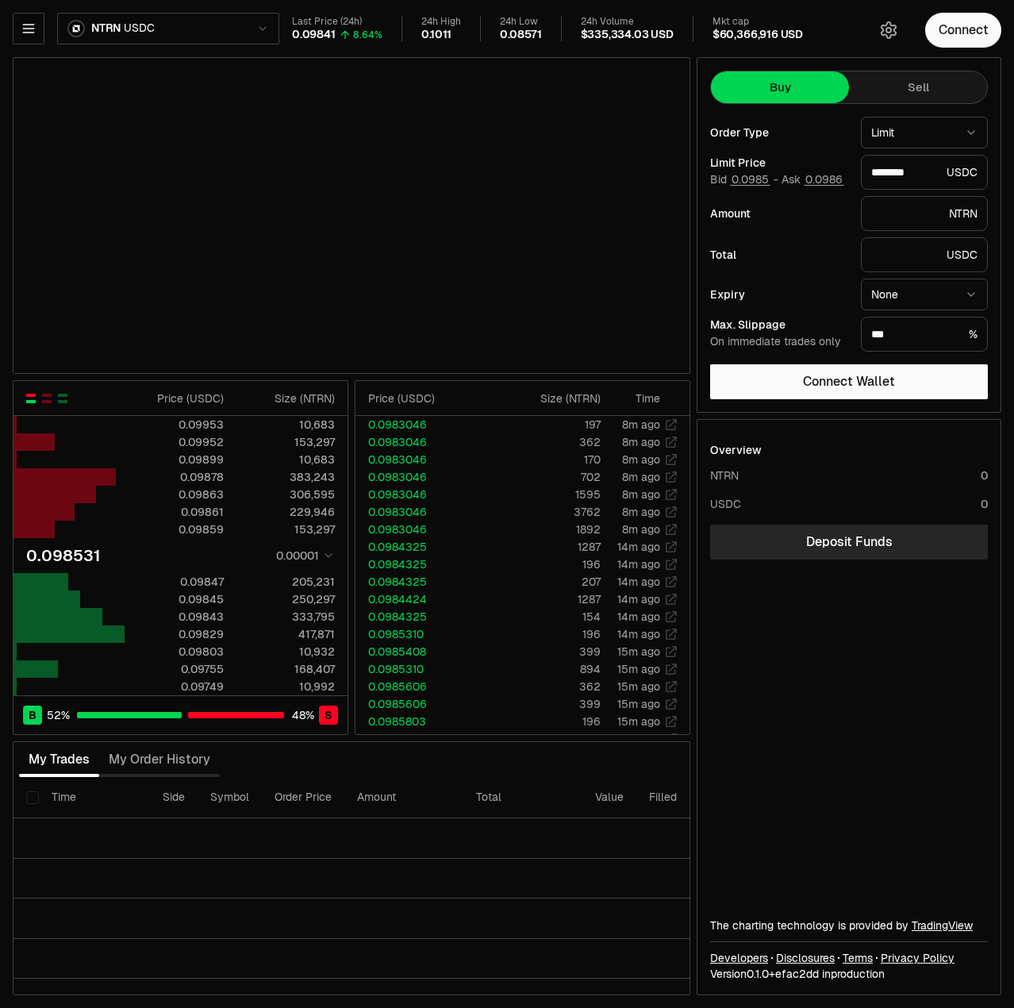
click at [919, 88] on button "Sell" at bounding box center [918, 87] width 138 height 32
click at [823, 91] on button "Buy" at bounding box center [780, 87] width 138 height 32
type input "********"
click at [25, 43] on button "button" at bounding box center [29, 29] width 32 height 32
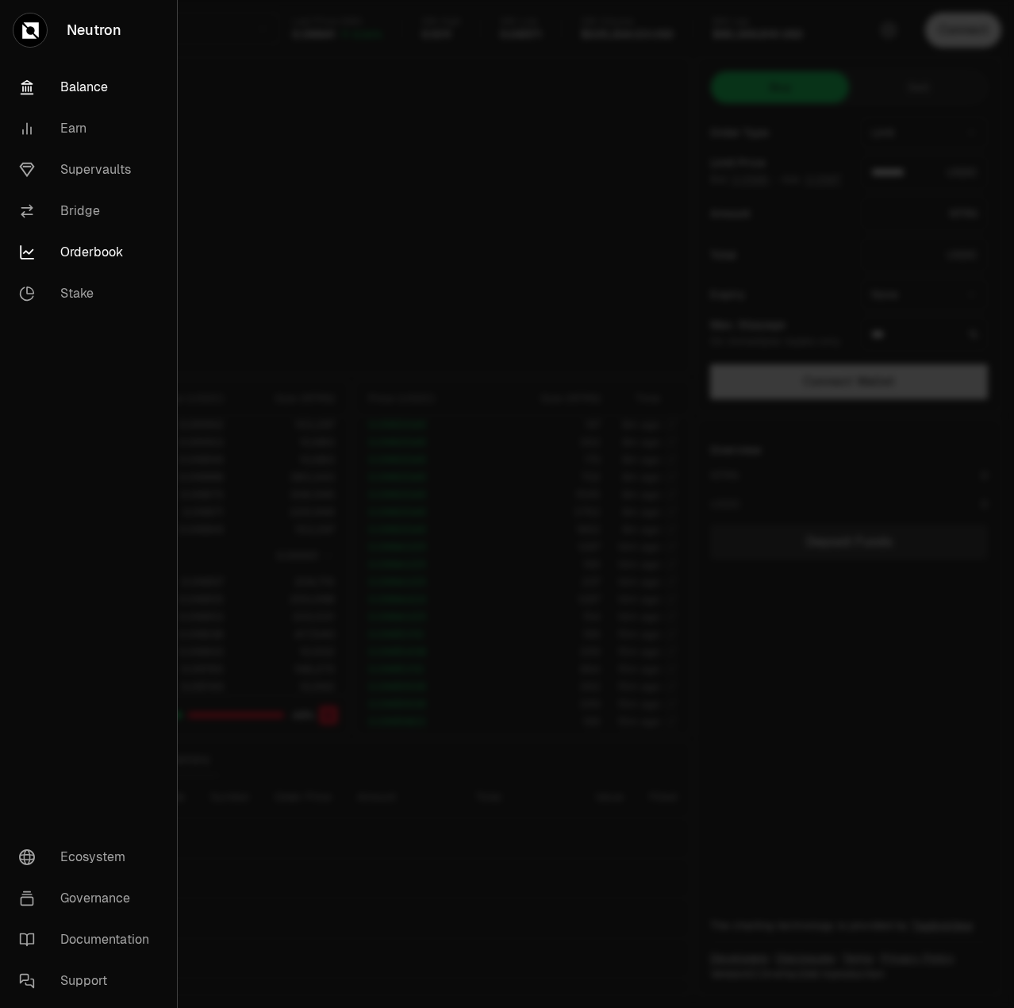
click at [77, 90] on link "Balance" at bounding box center [88, 87] width 164 height 41
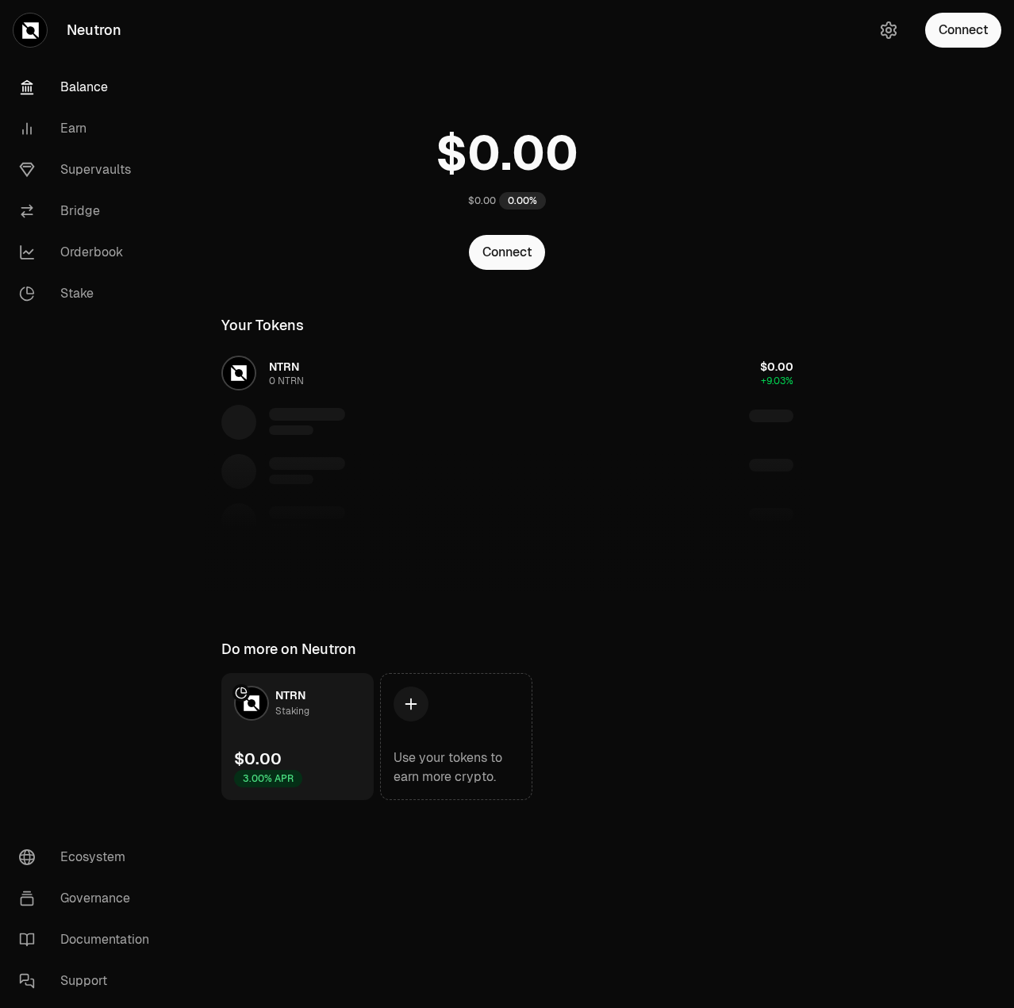
click at [276, 224] on div "$0.00 0.00%" at bounding box center [507, 164] width 610 height 124
click at [68, 211] on link "Bridge" at bounding box center [88, 210] width 165 height 41
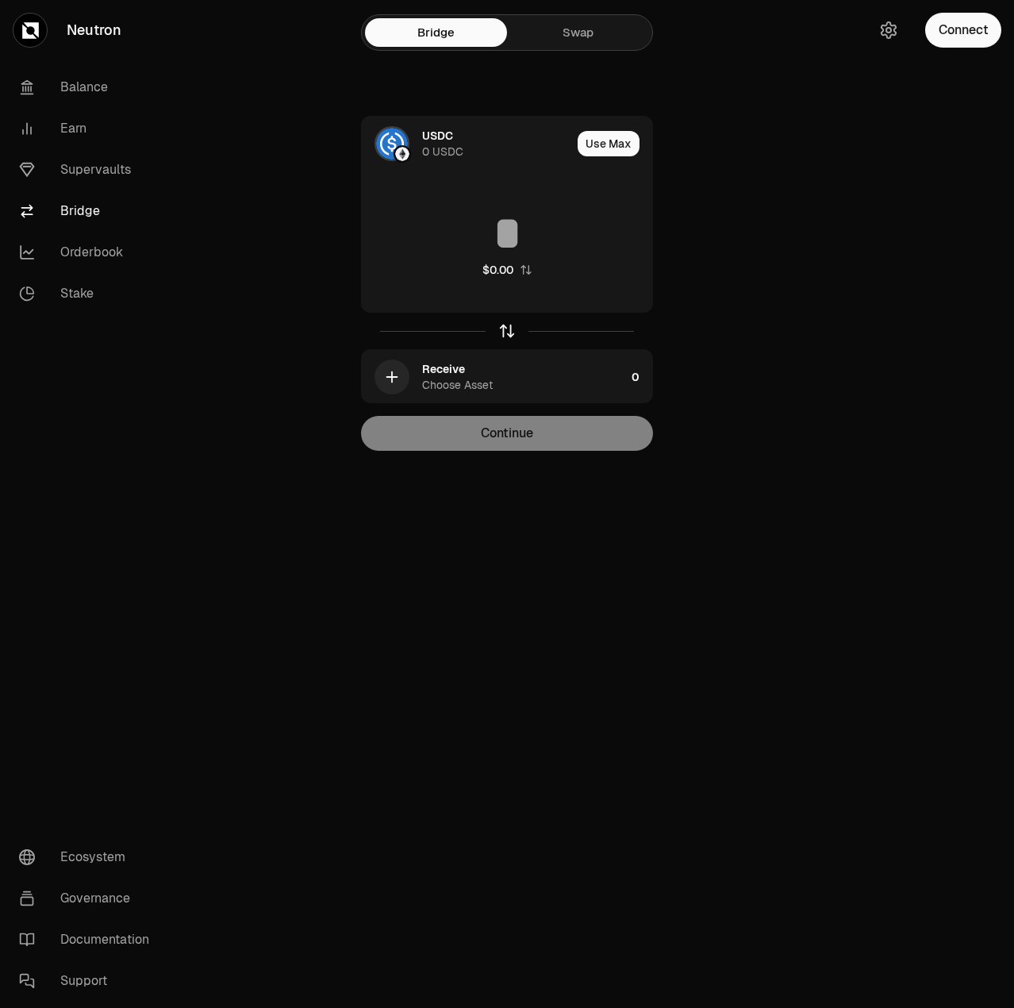
click at [512, 336] on icon "button" at bounding box center [506, 330] width 17 height 17
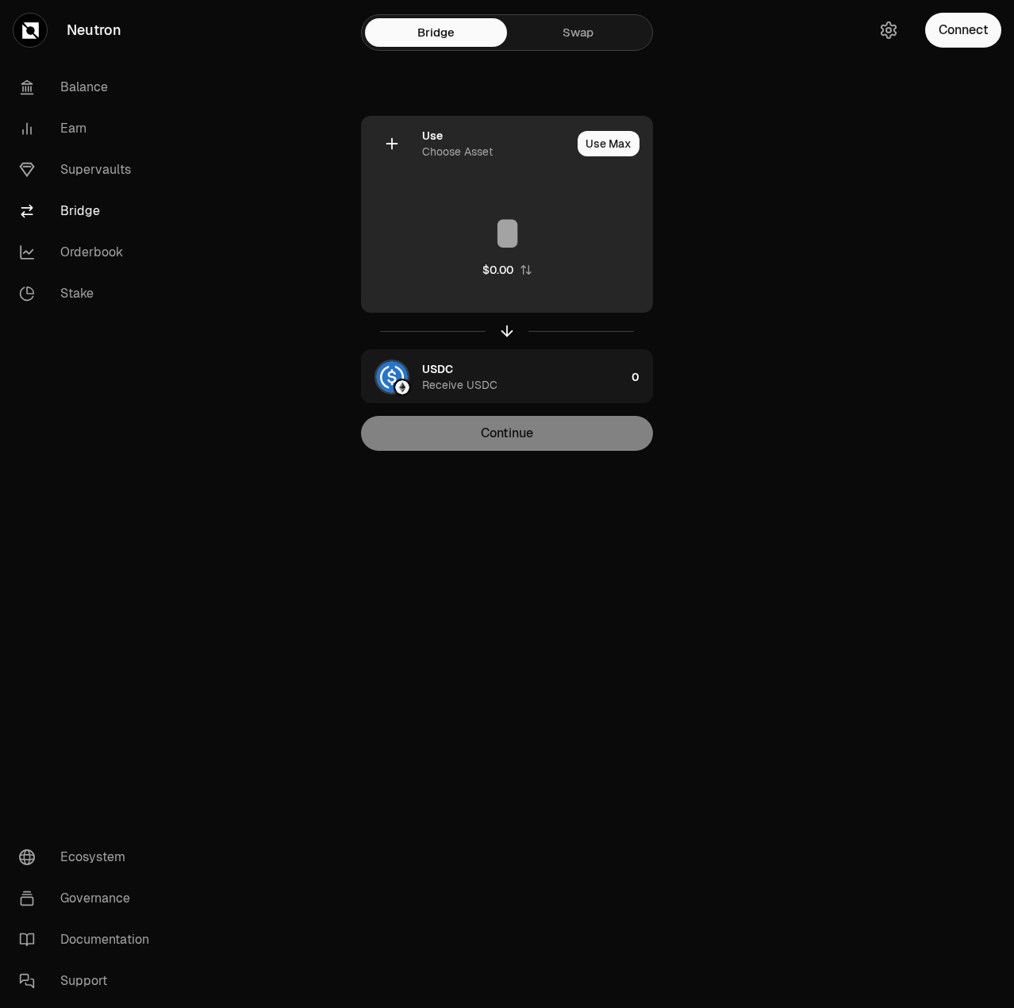
click at [444, 148] on div "Choose Asset" at bounding box center [457, 152] width 71 height 16
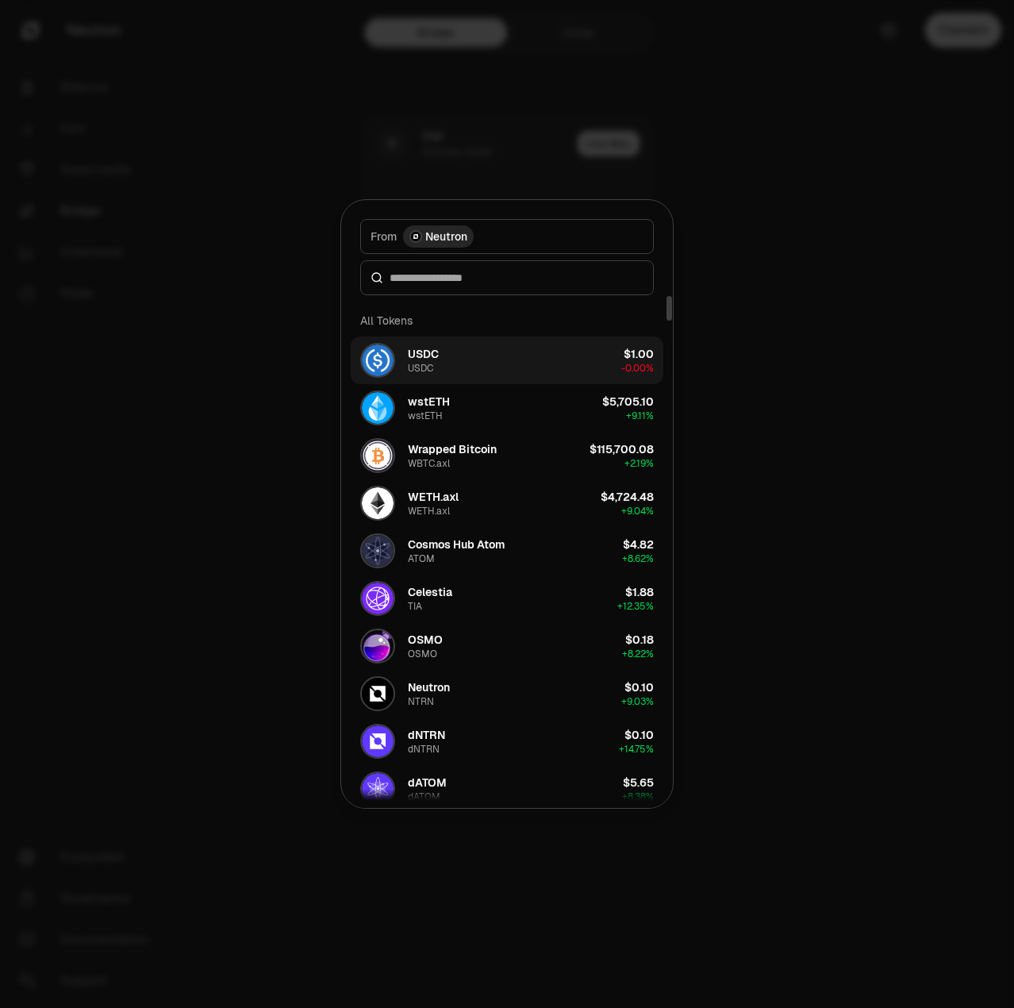
click at [440, 355] on button "USDC USDC $1.00 -0.00%" at bounding box center [507, 360] width 313 height 48
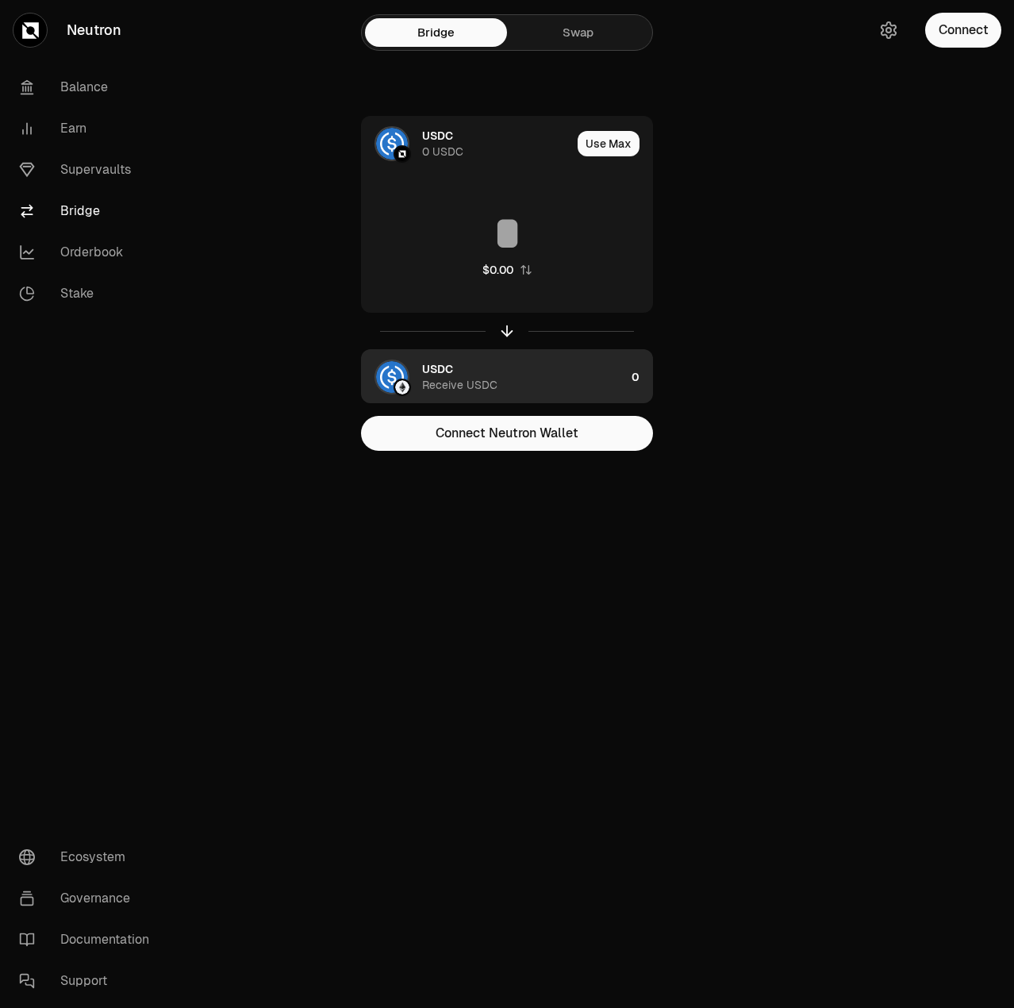
click at [405, 383] on img "button" at bounding box center [402, 387] width 14 height 14
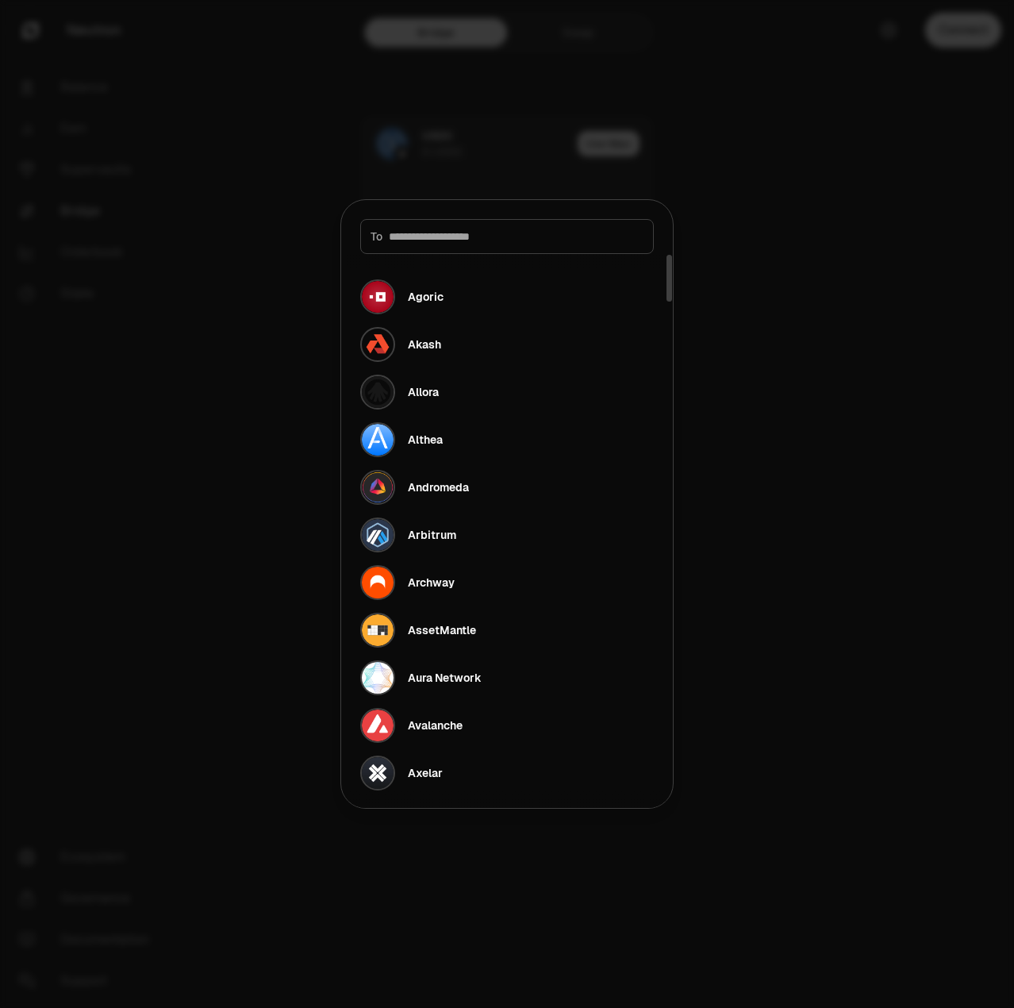
click at [802, 263] on div at bounding box center [507, 504] width 1014 height 1008
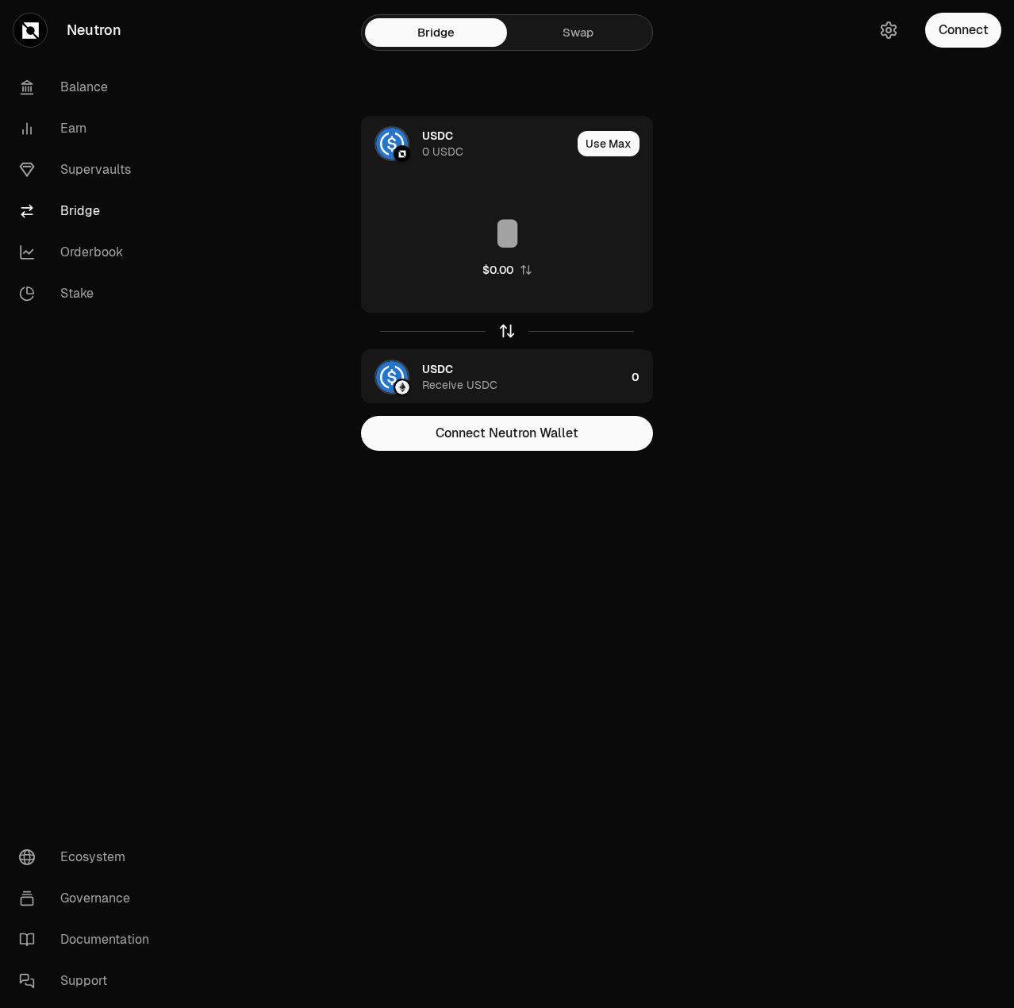
click at [511, 336] on icon "button" at bounding box center [506, 330] width 17 height 17
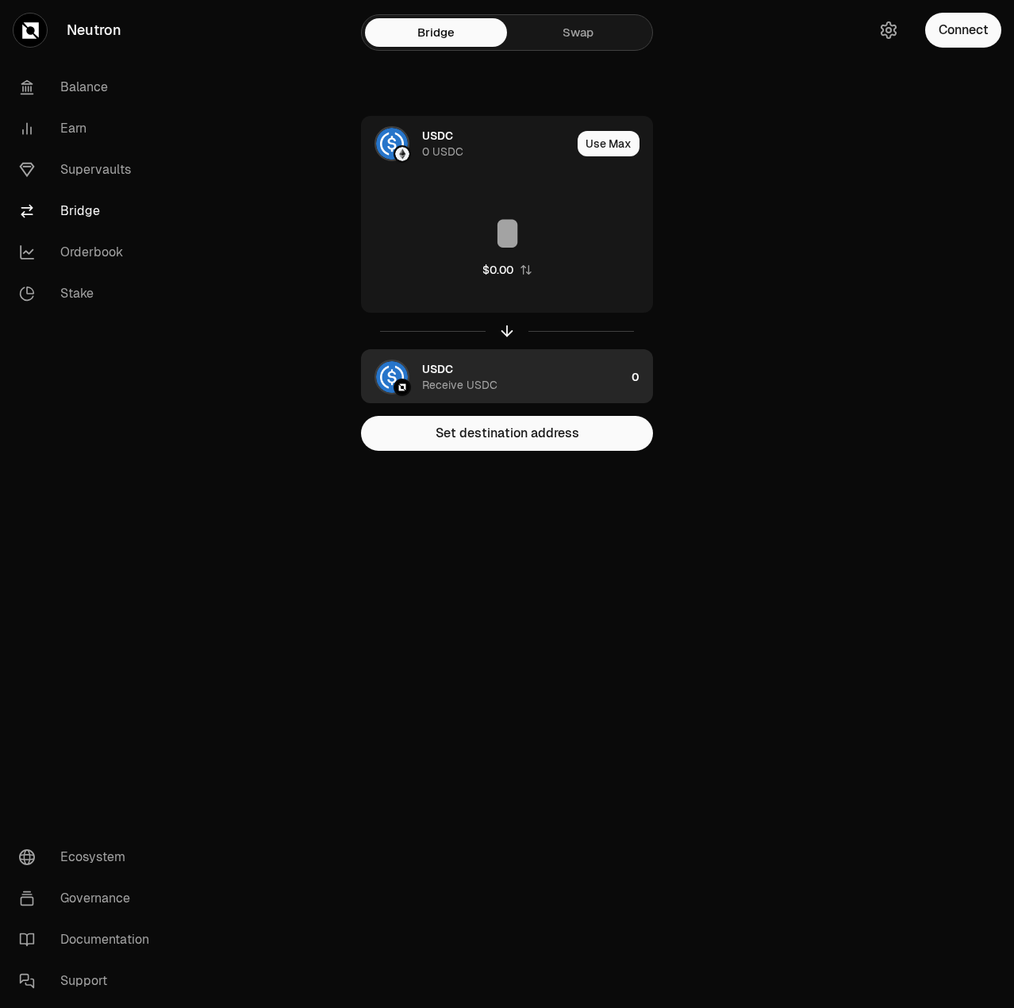
click at [393, 386] on div "button" at bounding box center [401, 386] width 17 height 17
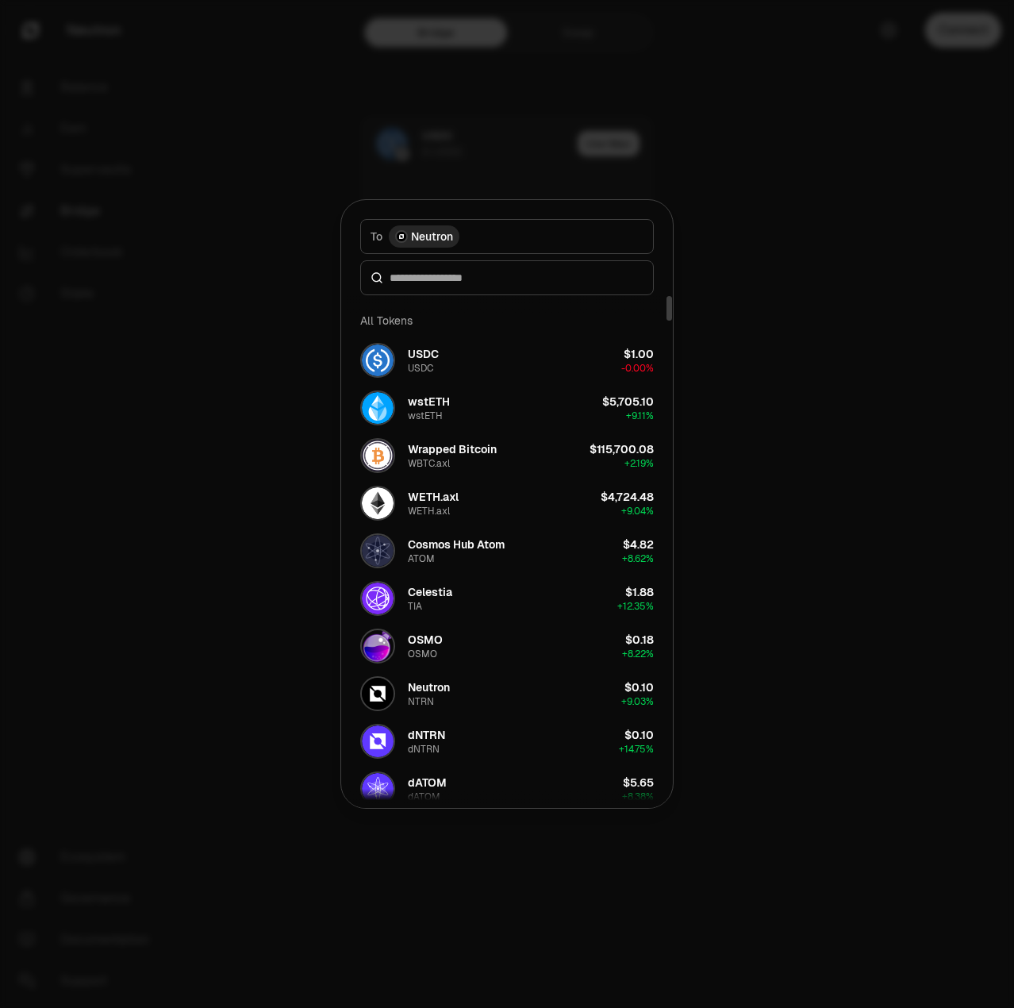
click at [205, 117] on div at bounding box center [507, 504] width 1014 height 1008
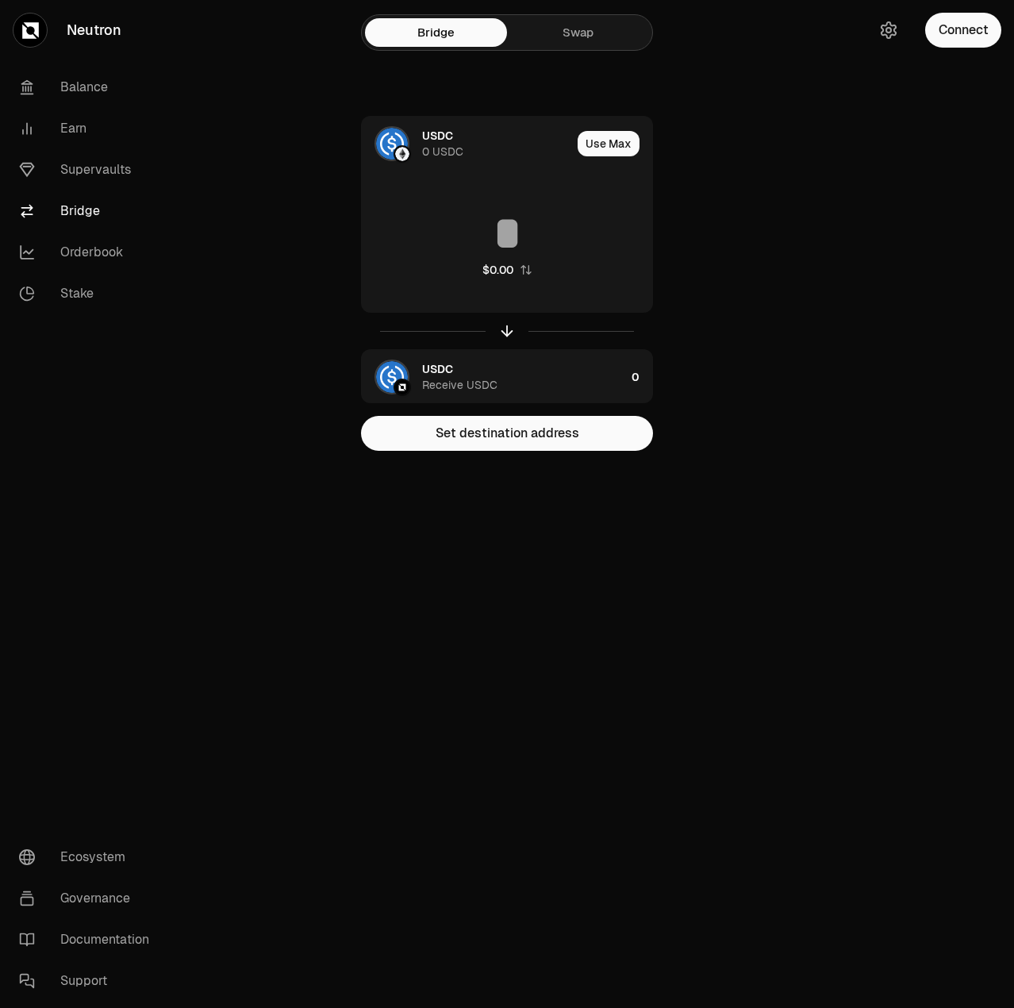
click at [75, 225] on link "Bridge" at bounding box center [88, 210] width 165 height 41
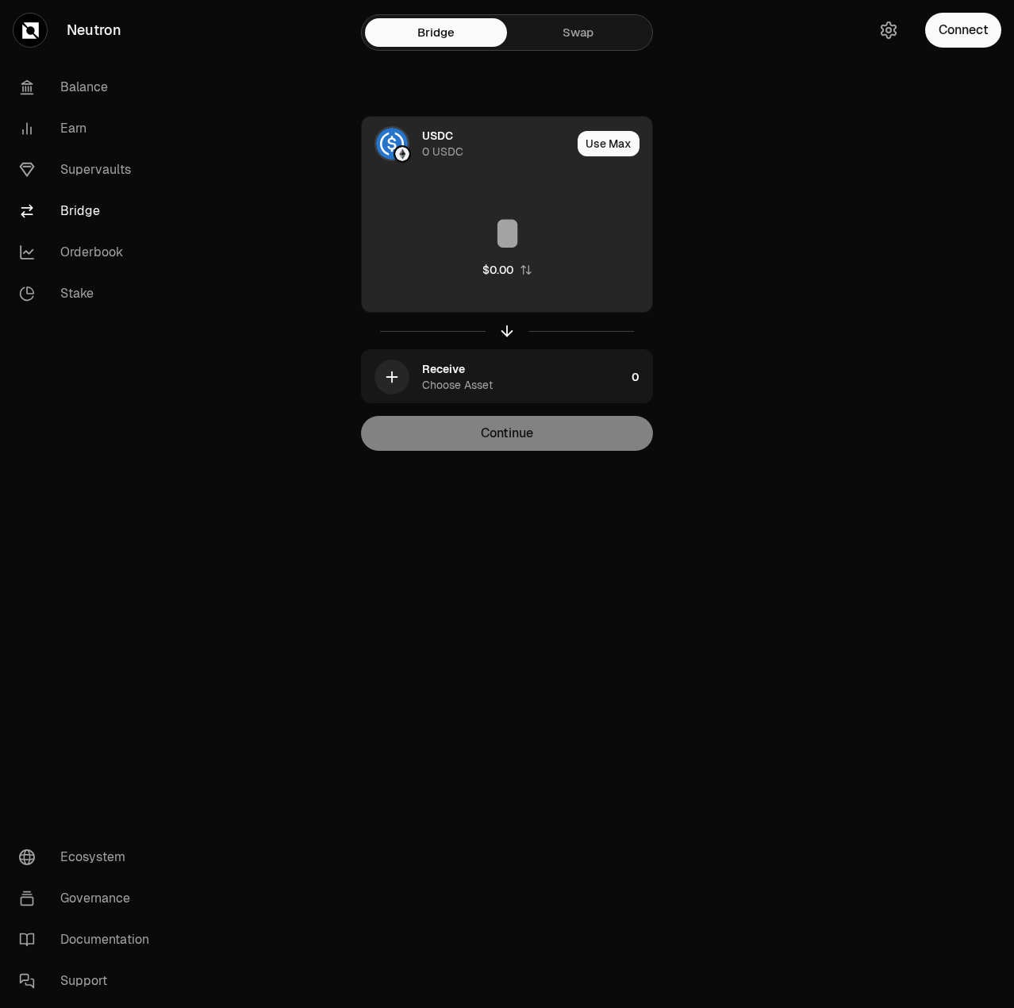
click at [520, 248] on input at bounding box center [507, 233] width 290 height 48
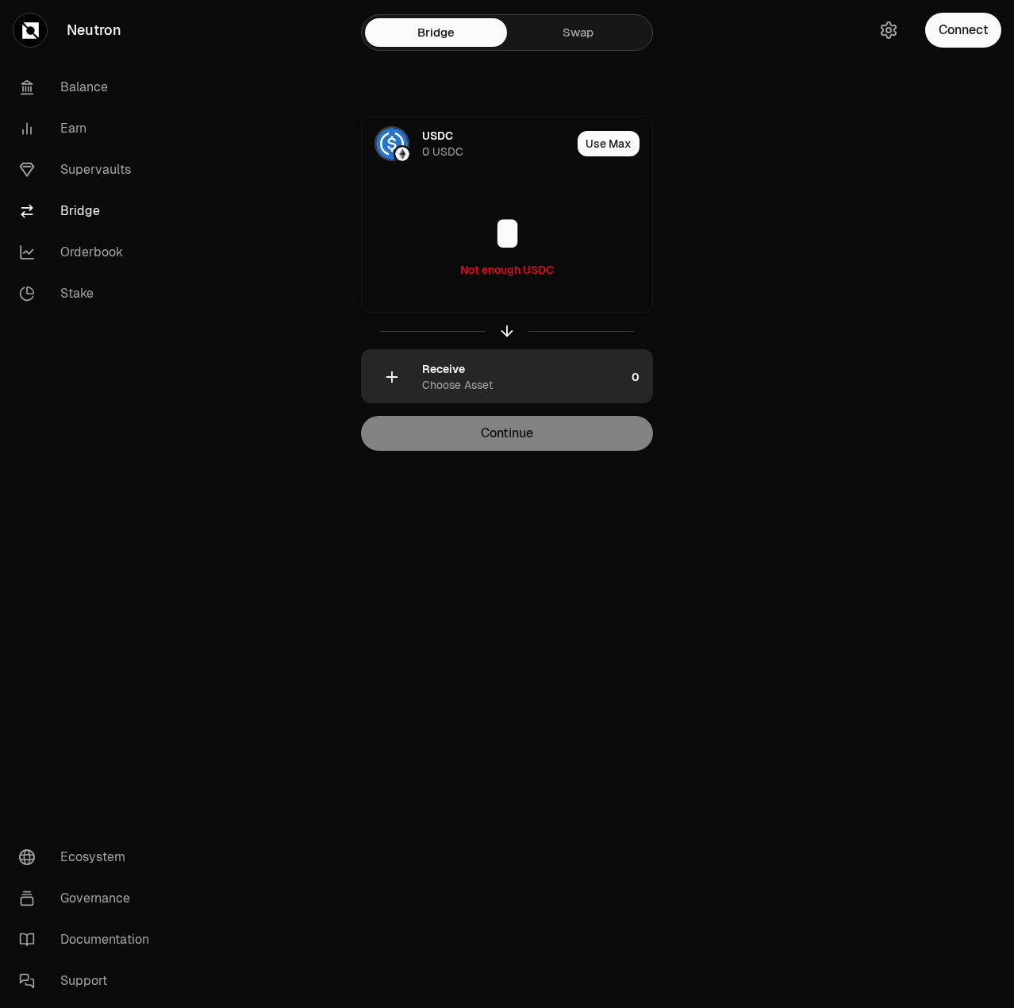
type input "*"
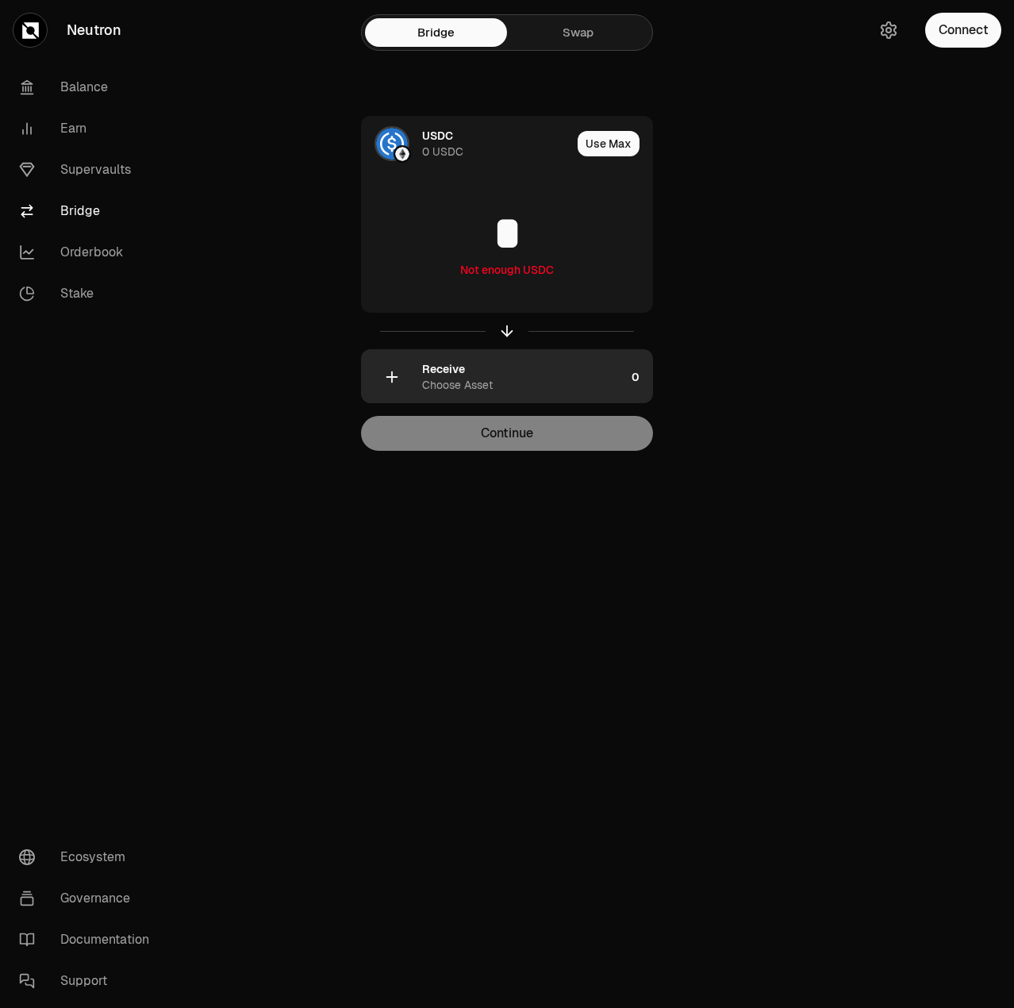
click at [543, 373] on div "Receive Choose Asset" at bounding box center [523, 377] width 203 height 32
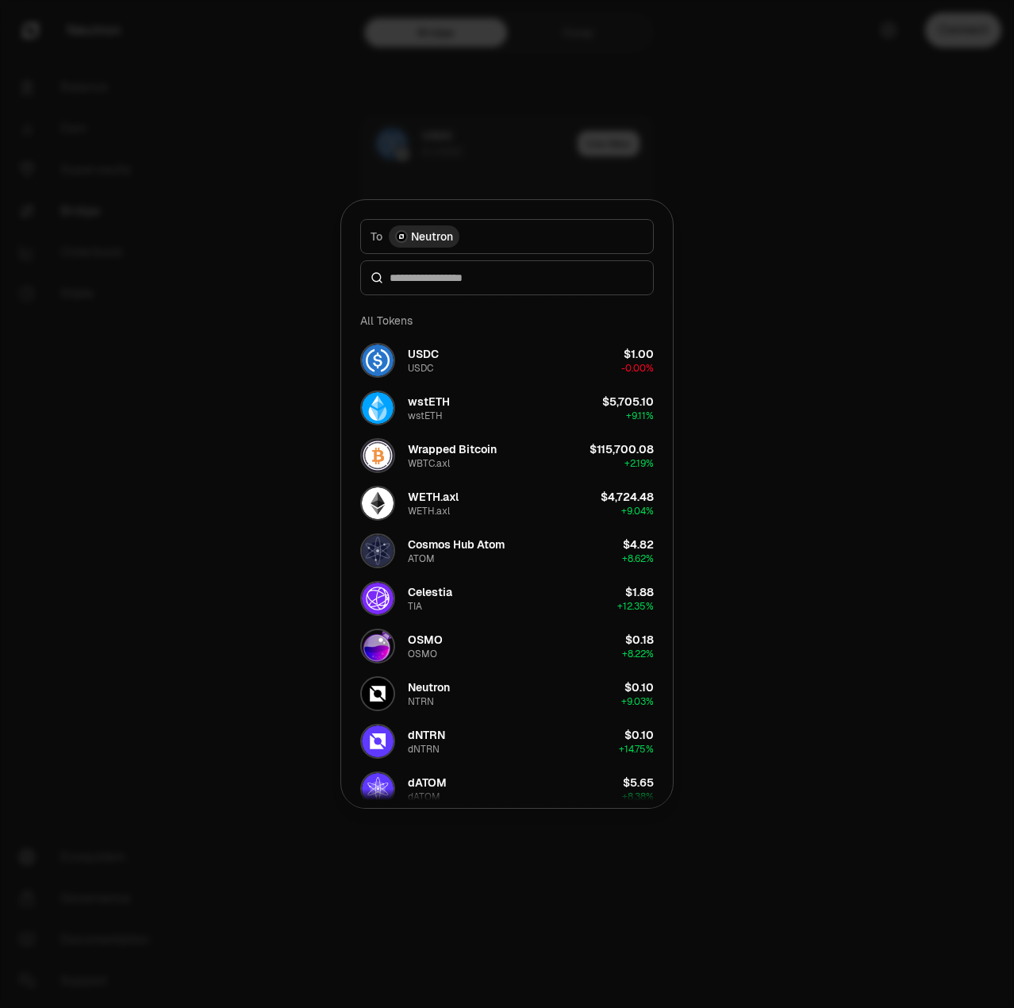
click at [420, 232] on span "Neutron" at bounding box center [432, 236] width 42 height 16
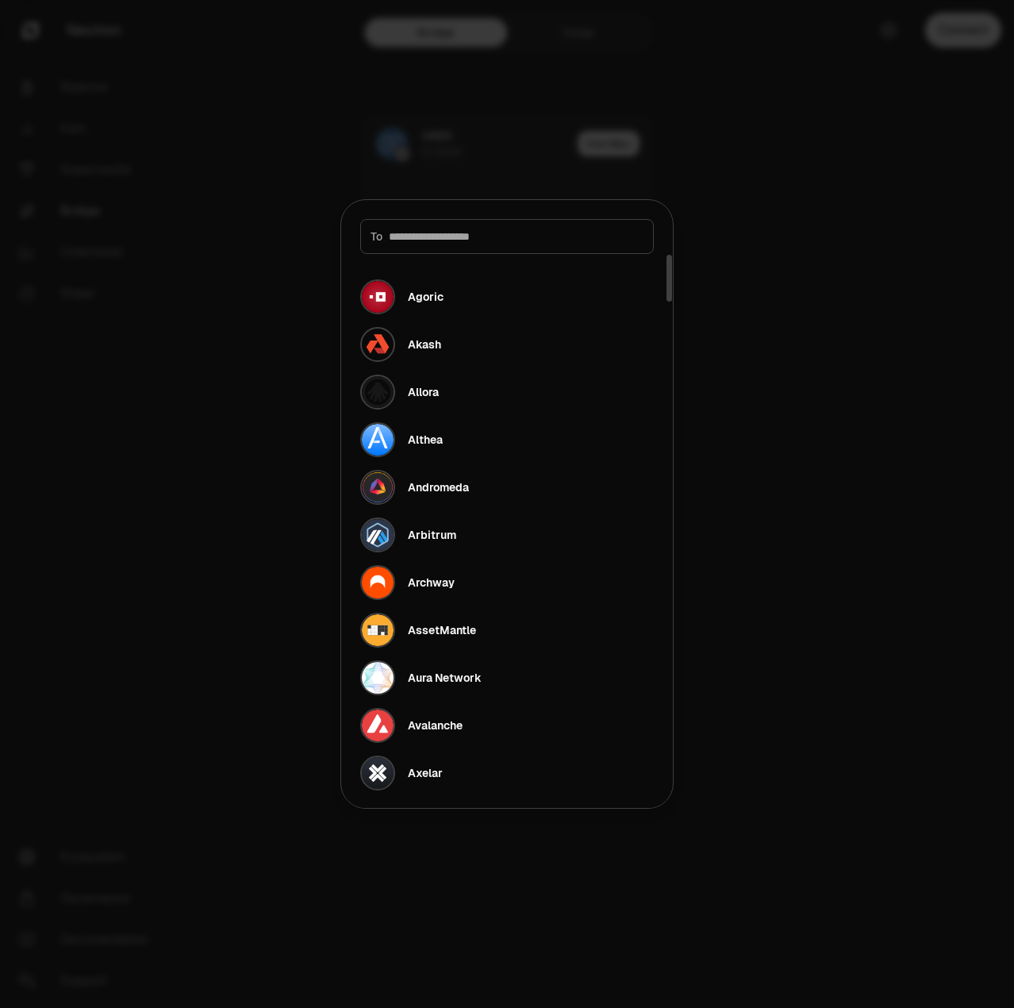
click at [836, 250] on div at bounding box center [507, 504] width 1014 height 1008
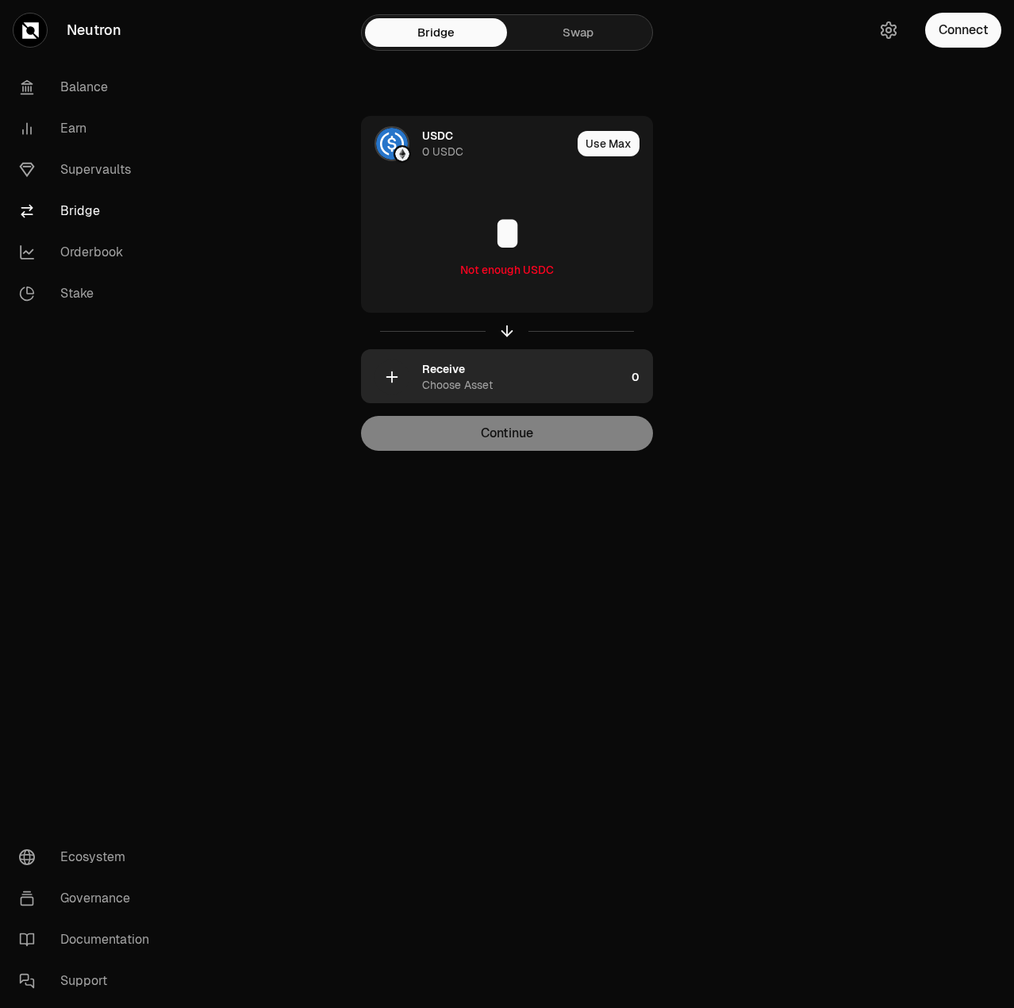
click at [434, 372] on div "Receive" at bounding box center [443, 369] width 43 height 16
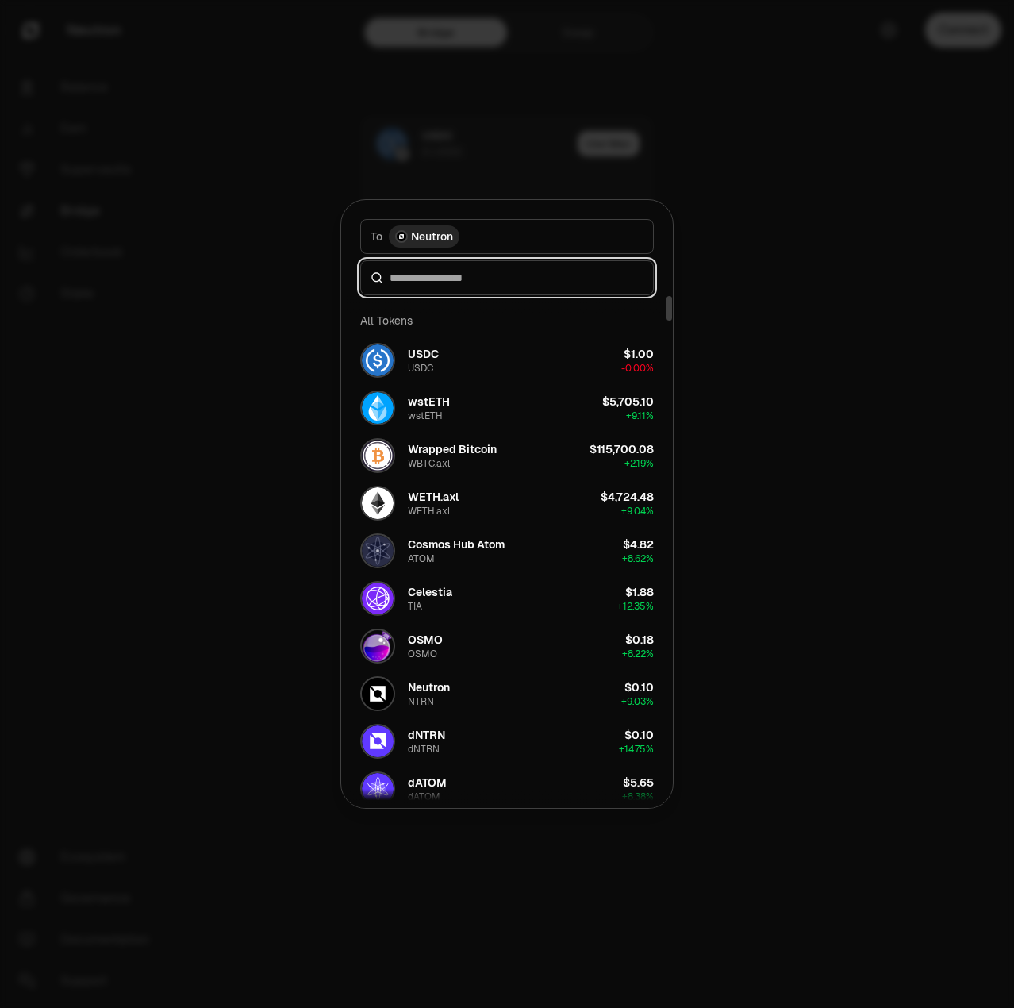
click at [463, 273] on input at bounding box center [517, 278] width 254 height 16
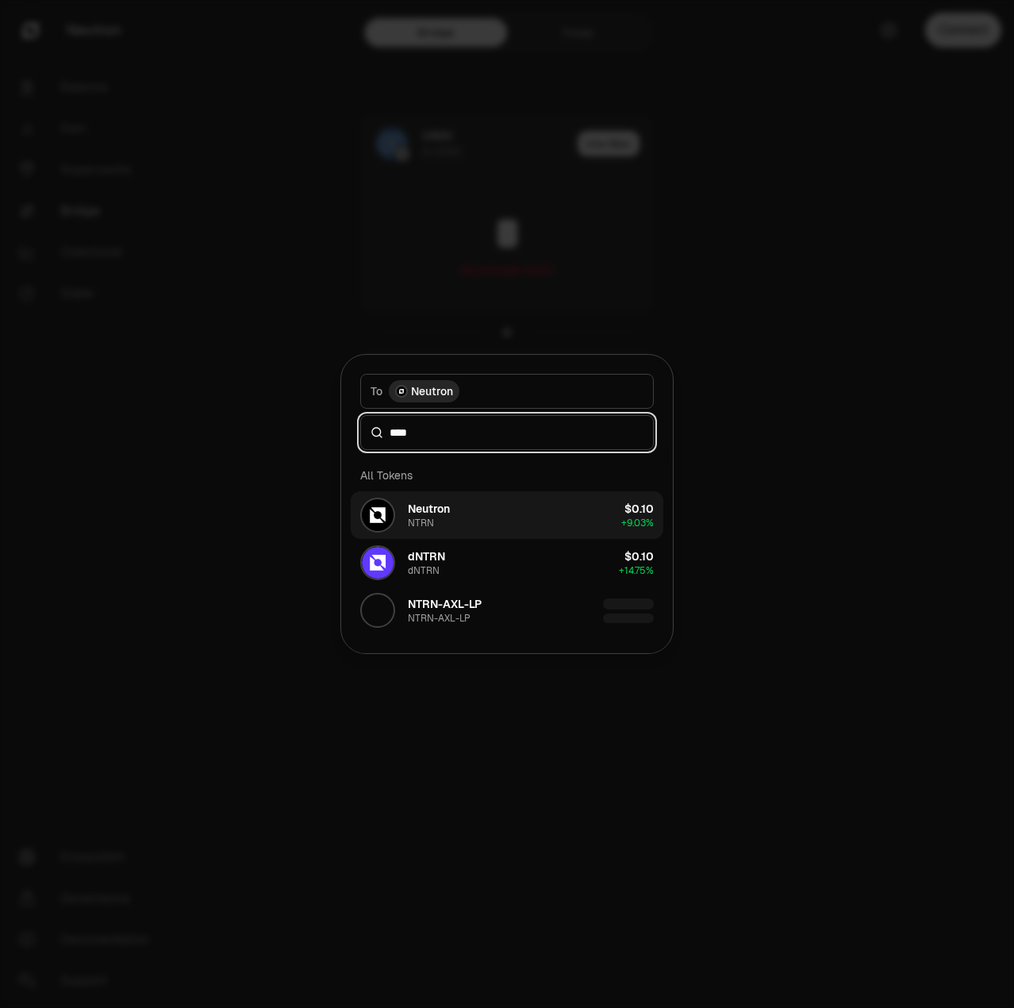
type input "****"
click at [441, 512] on div "Neutron" at bounding box center [429, 509] width 42 height 16
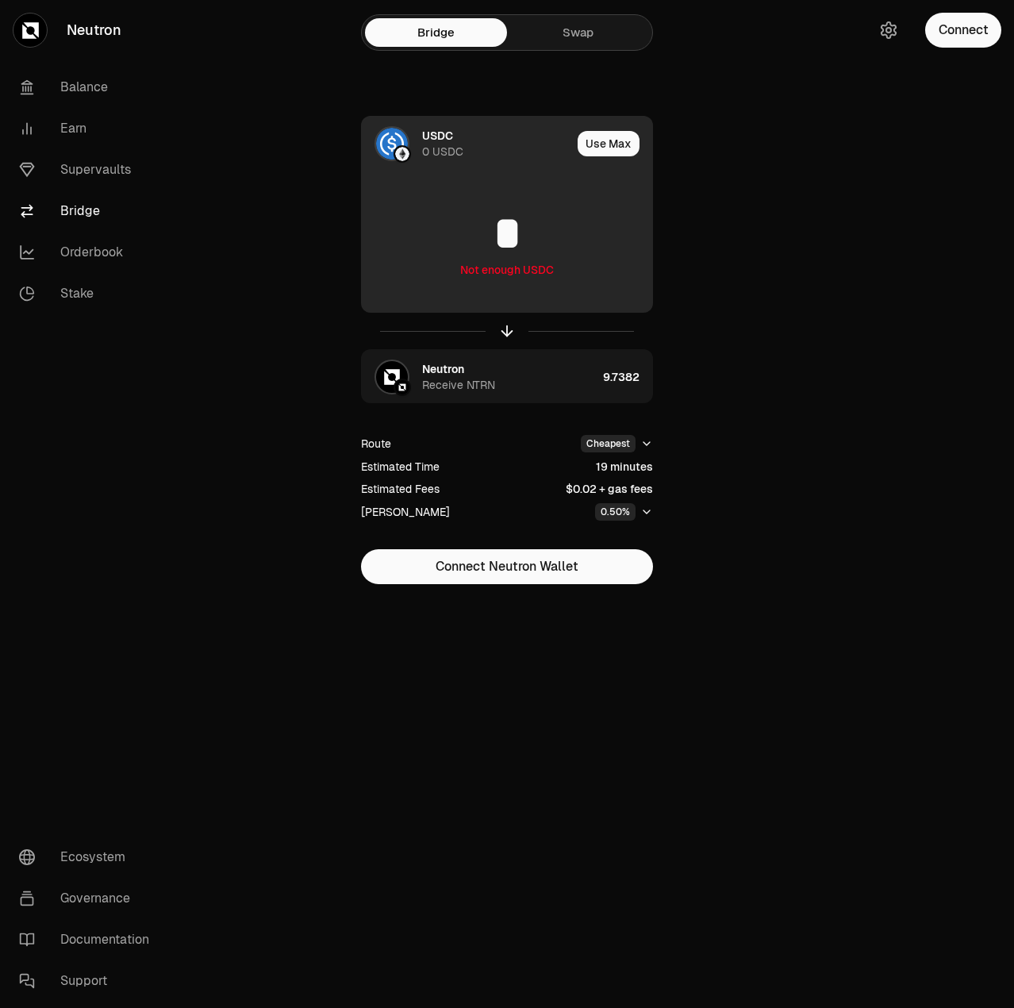
click at [391, 141] on img at bounding box center [392, 144] width 32 height 32
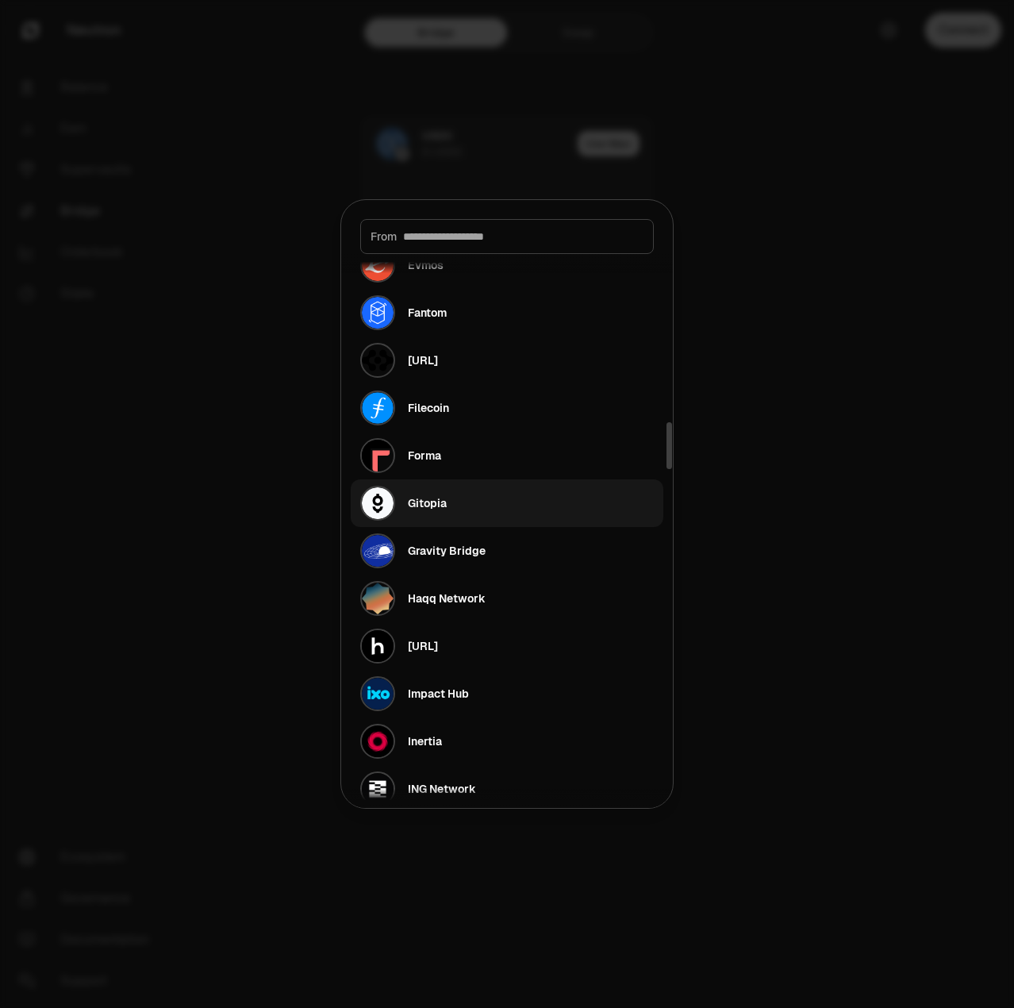
scroll to position [2142, 0]
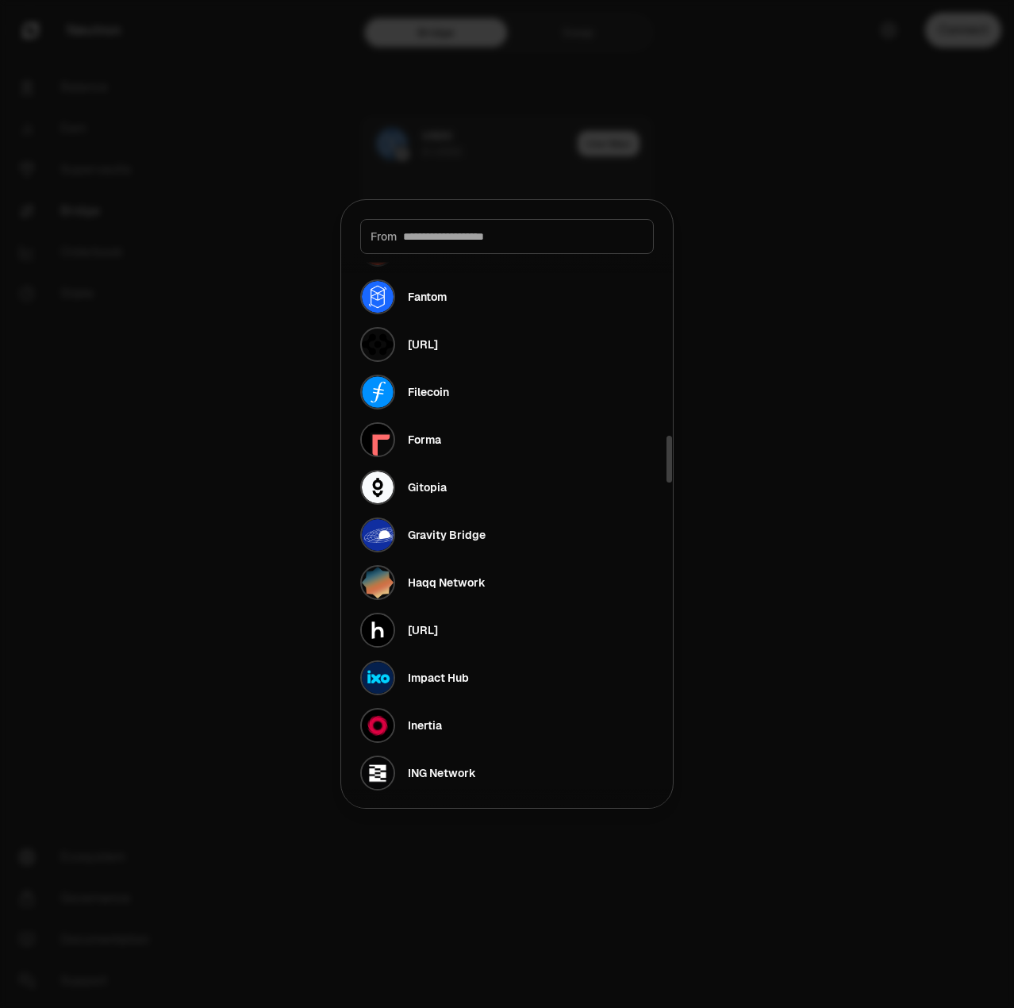
click at [511, 232] on input at bounding box center [523, 236] width 240 height 16
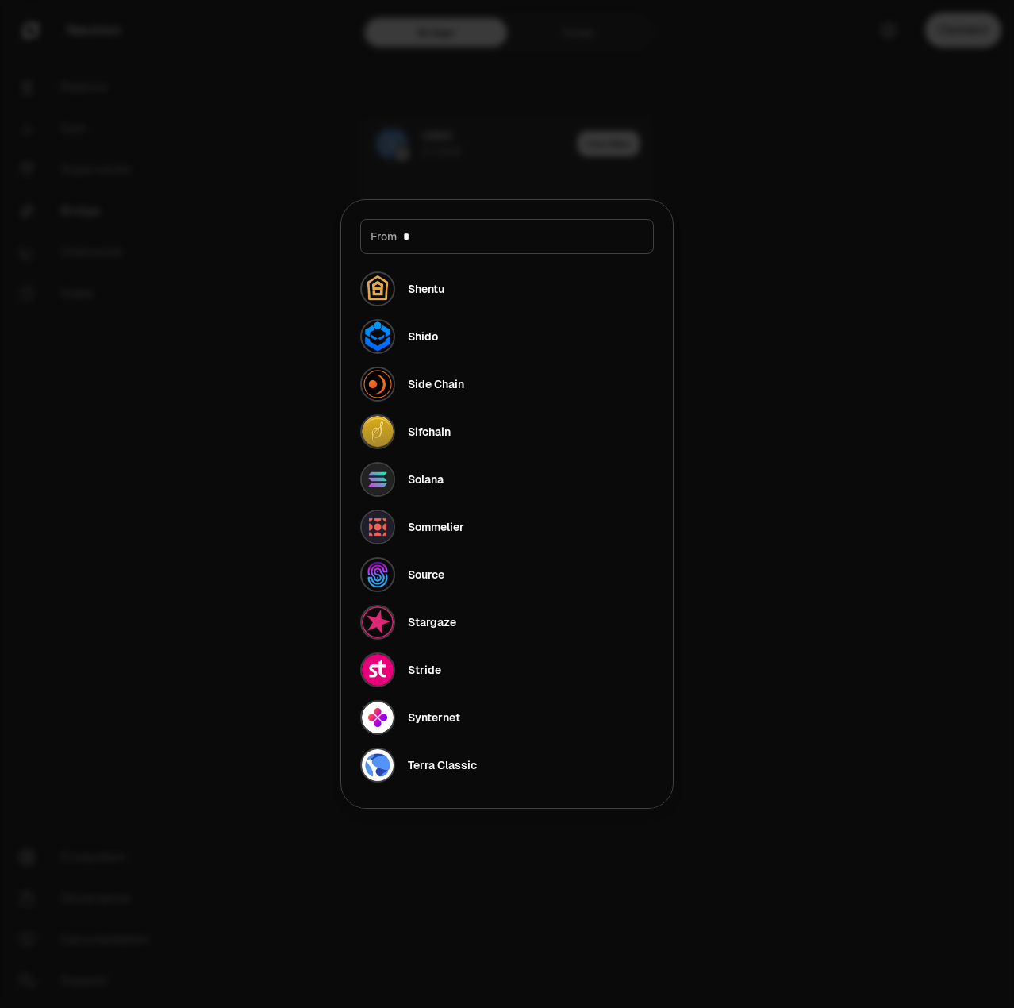
scroll to position [0, 0]
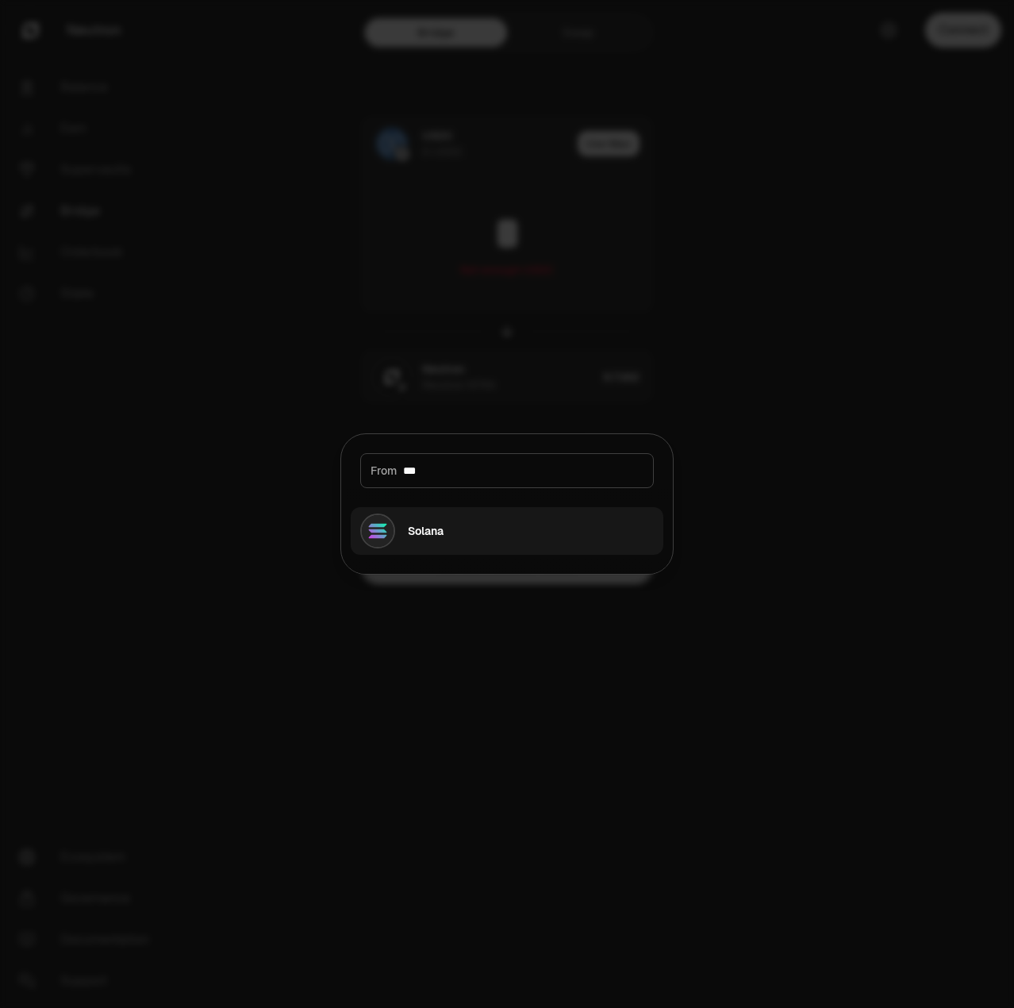
type input "***"
click at [474, 540] on button "Solana" at bounding box center [507, 531] width 313 height 48
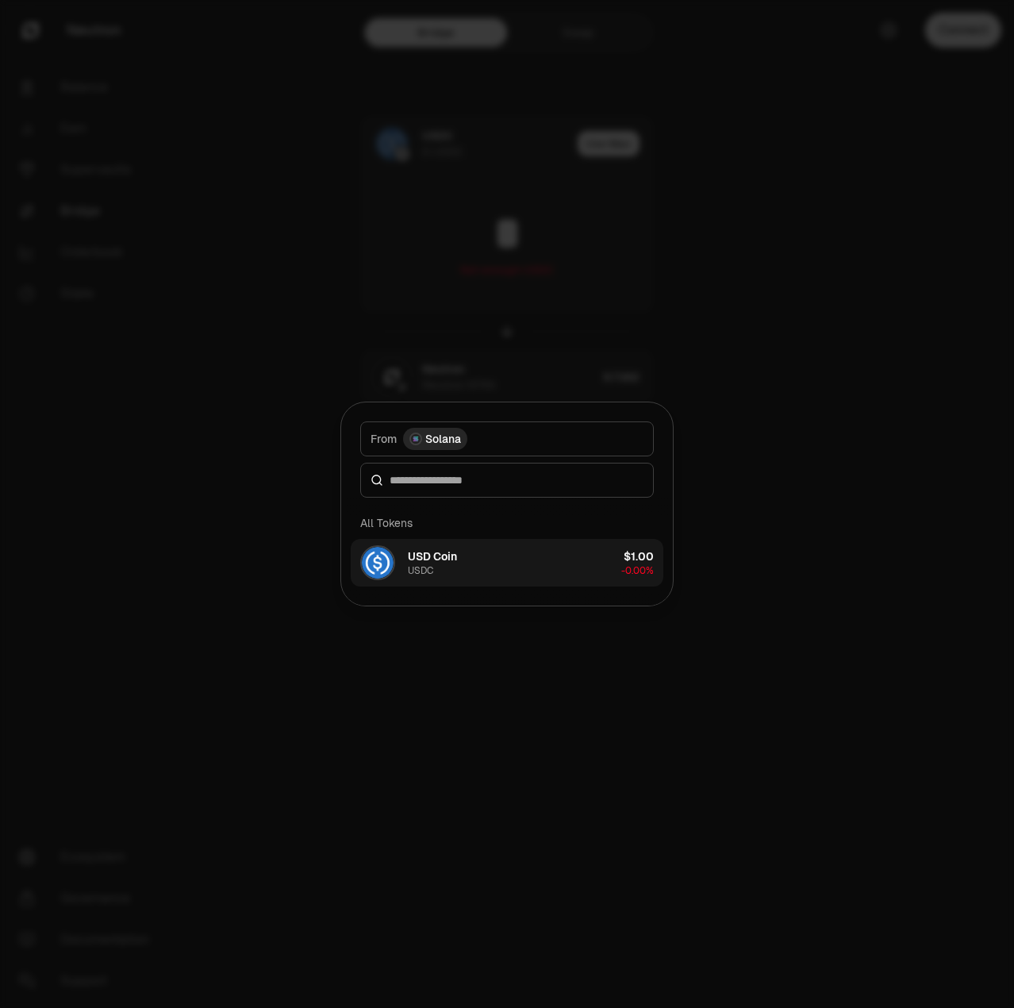
click at [410, 564] on div "USDC" at bounding box center [420, 570] width 25 height 13
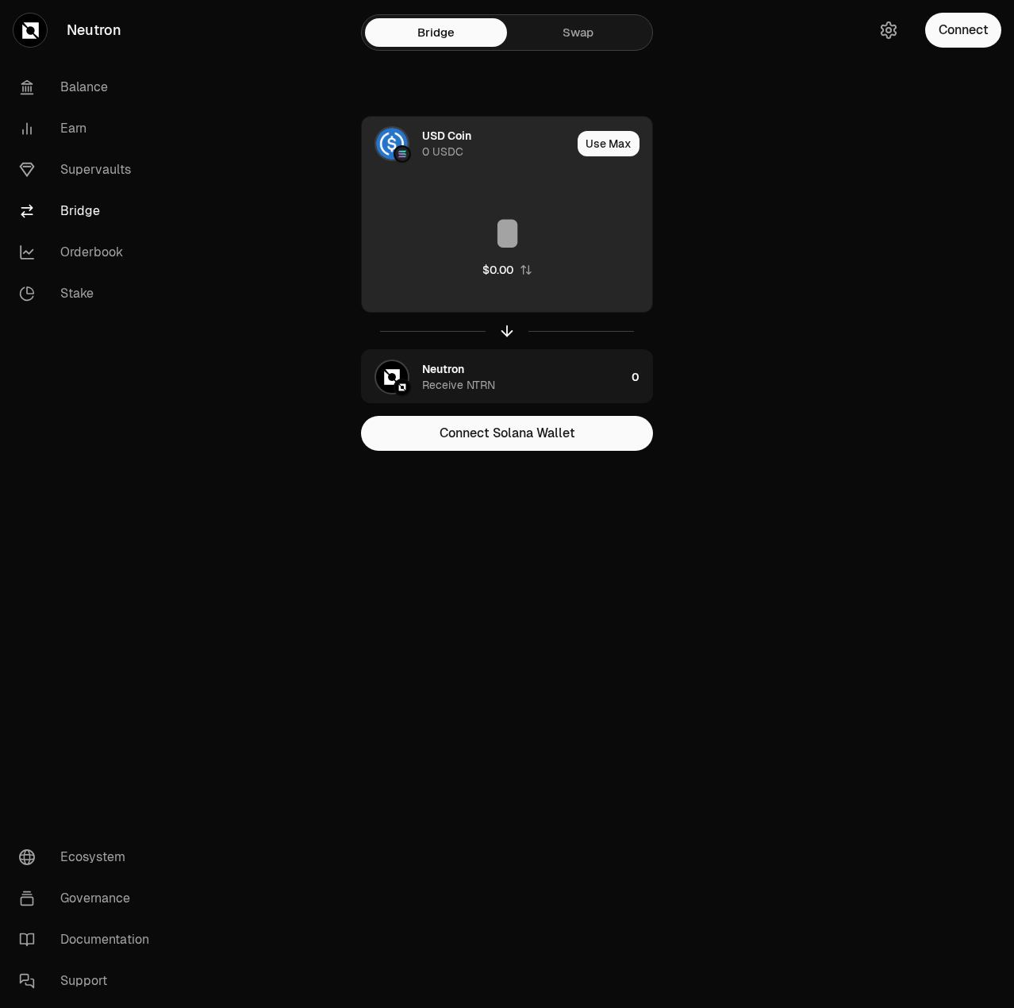
click at [509, 232] on input at bounding box center [507, 233] width 290 height 48
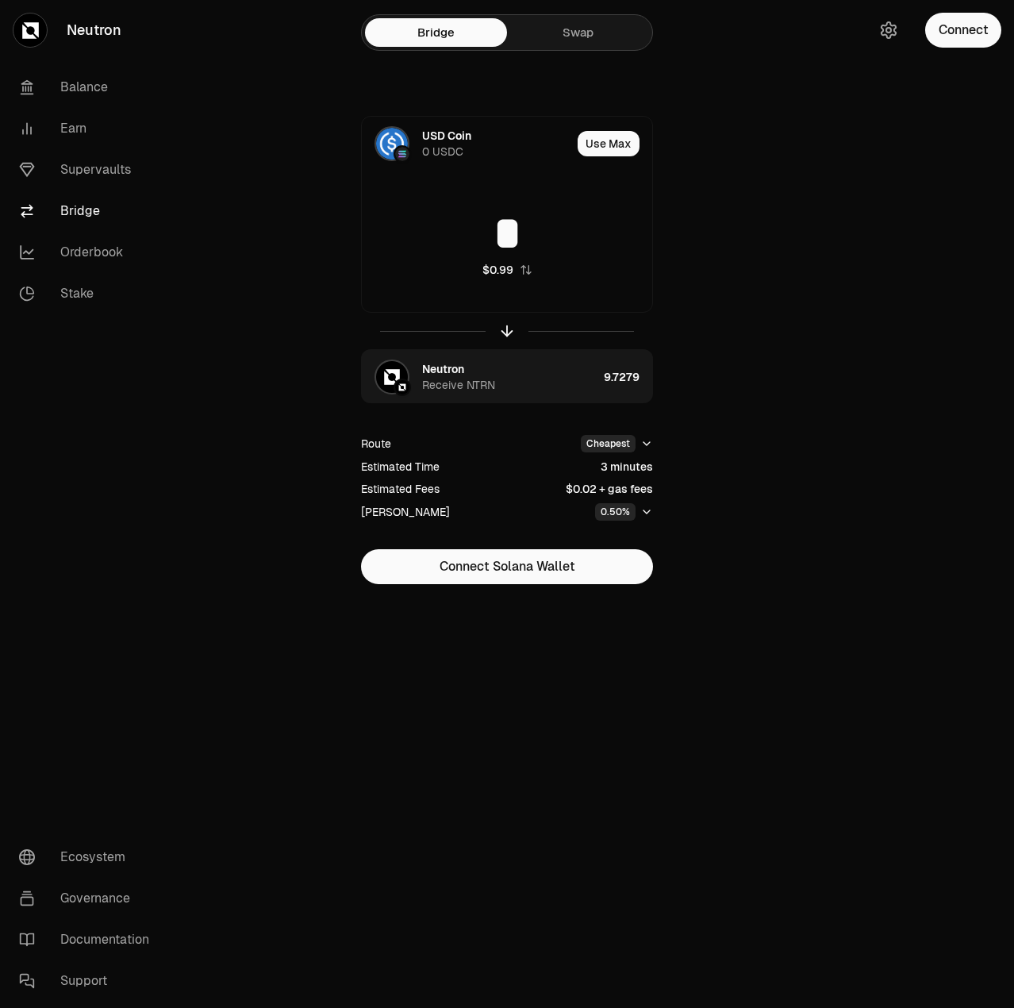
type input "*"
